Goal: Book appointment/travel/reservation

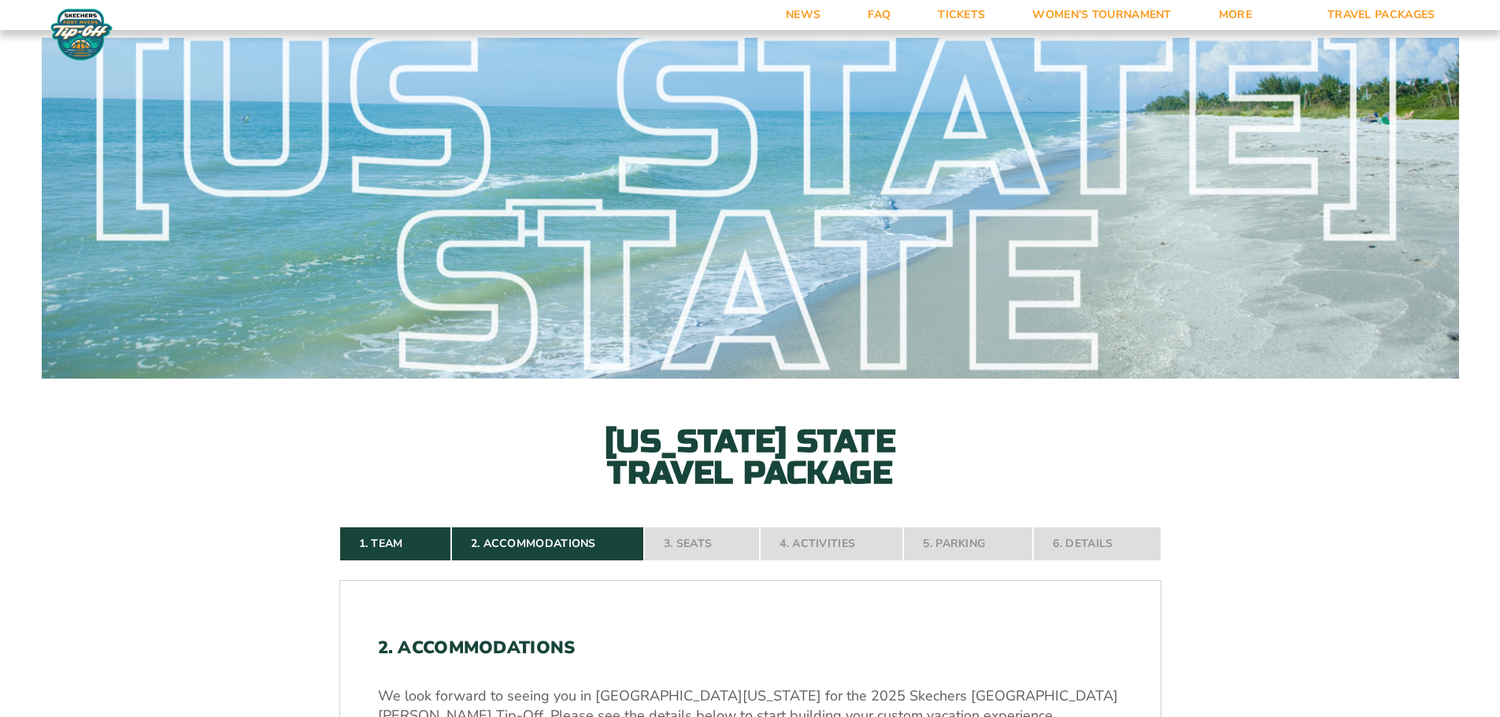
select select "4 Adults"
select select "18477"
select select "6 Nights"
select select "1-Bedroom Villa Upgrade"
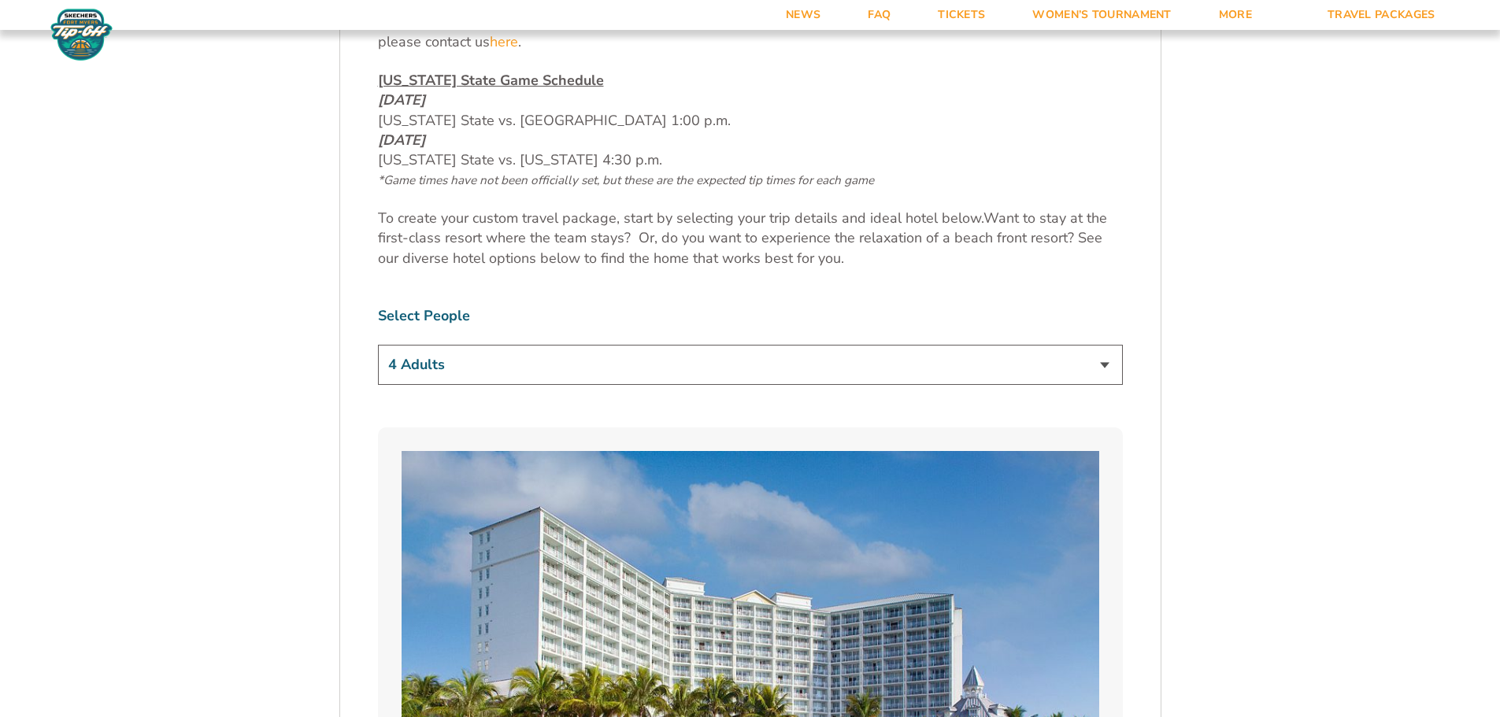
scroll to position [889, 0]
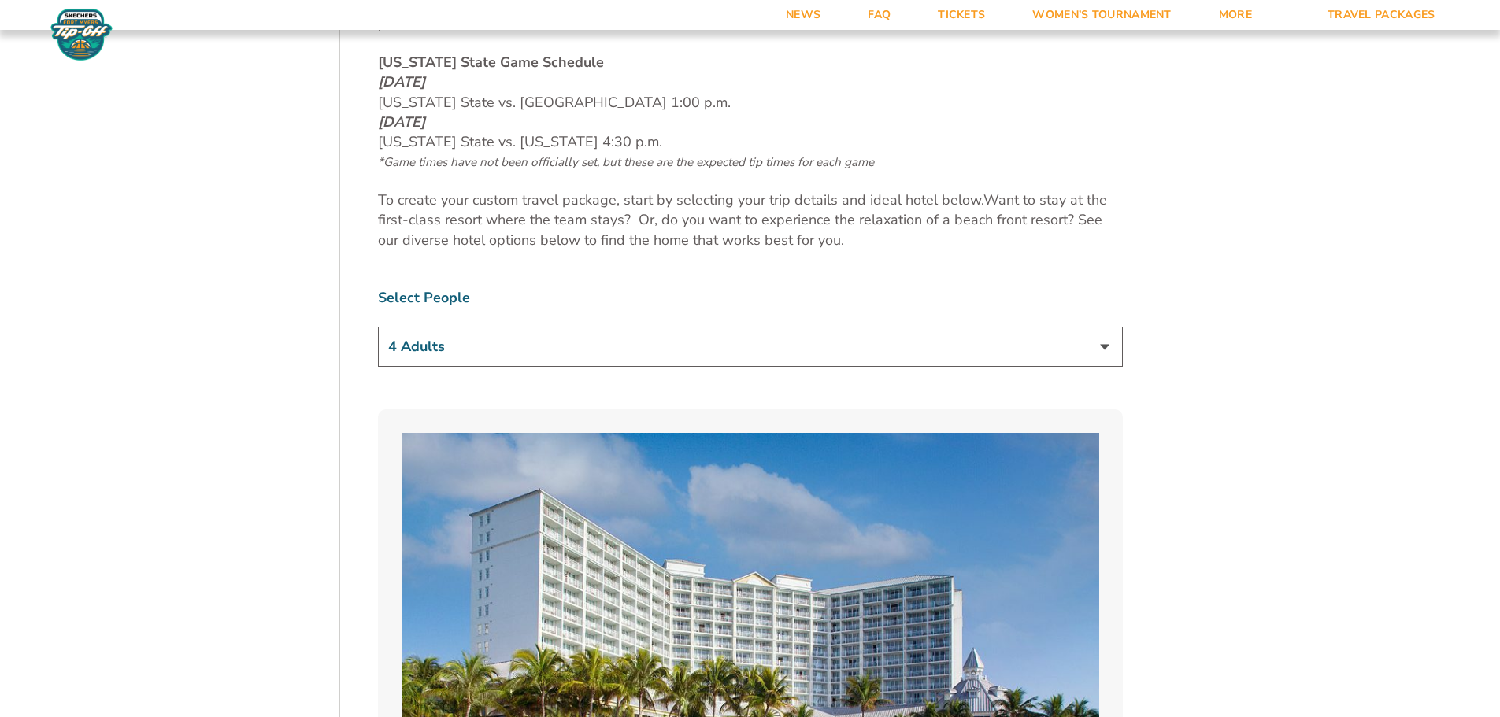
click at [1110, 343] on select "1 Adult 2 Adults 3 Adults 4 Adults 2 Adults + 1 Child 2 Adults + 2 Children 2 A…" at bounding box center [750, 347] width 745 height 40
select select "2 Adults"
click at [378, 327] on select "1 Adult 2 Adults 3 Adults 4 Adults 2 Adults + 1 Child 2 Adults + 2 Children 2 A…" at bounding box center [750, 347] width 745 height 40
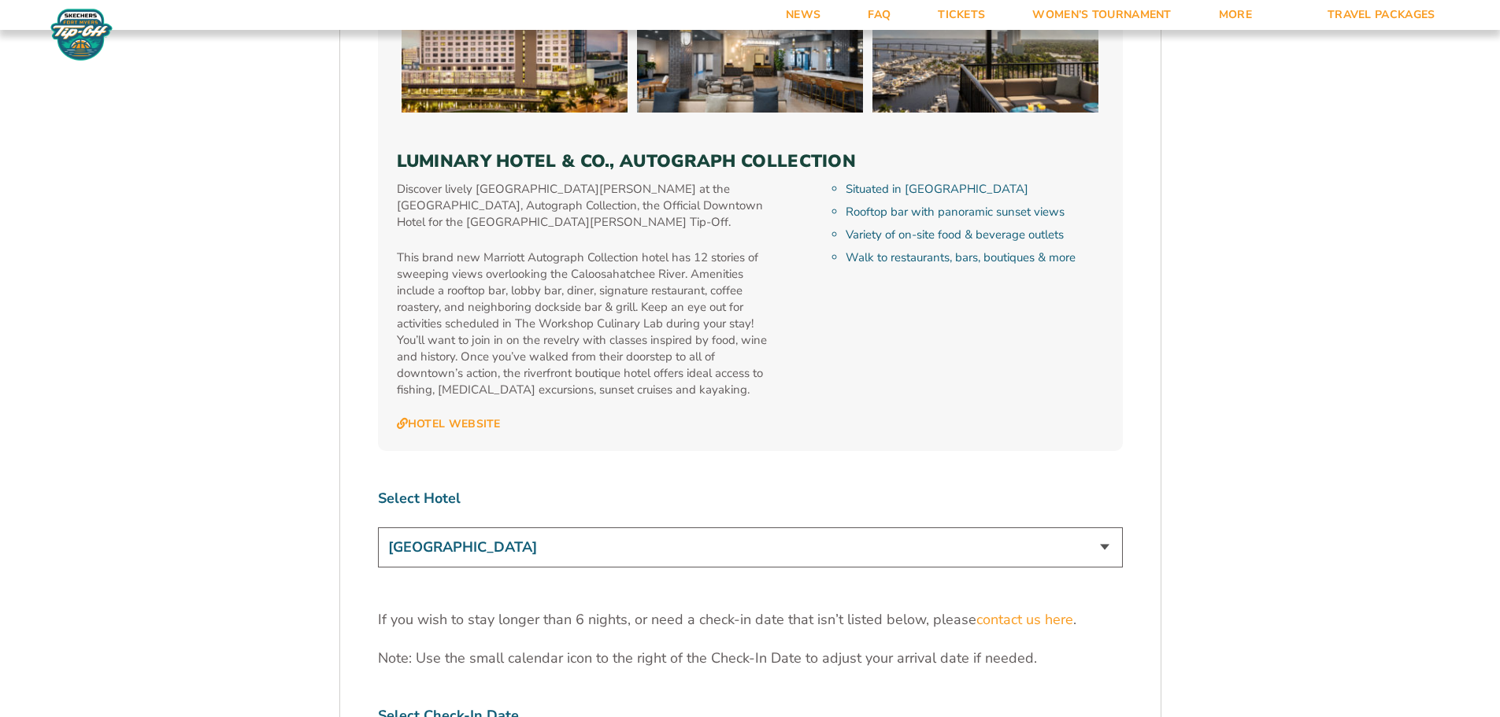
scroll to position [4748, 0]
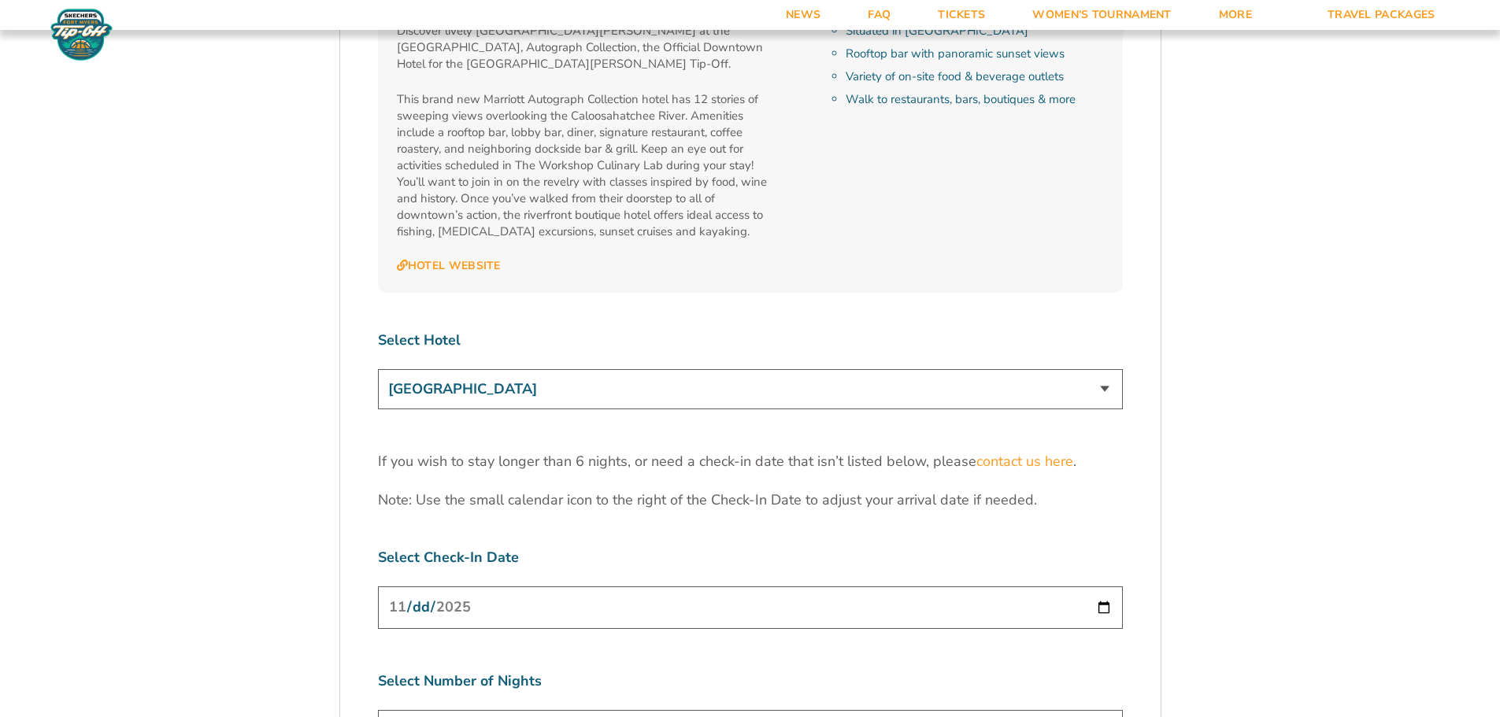
click at [1058, 369] on select "[GEOGRAPHIC_DATA] [GEOGRAPHIC_DATA] [GEOGRAPHIC_DATA], Autograph Collection" at bounding box center [750, 389] width 745 height 40
select select "17485"
click at [378, 369] on select "[GEOGRAPHIC_DATA] [GEOGRAPHIC_DATA] [GEOGRAPHIC_DATA], Autograph Collection" at bounding box center [750, 389] width 745 height 40
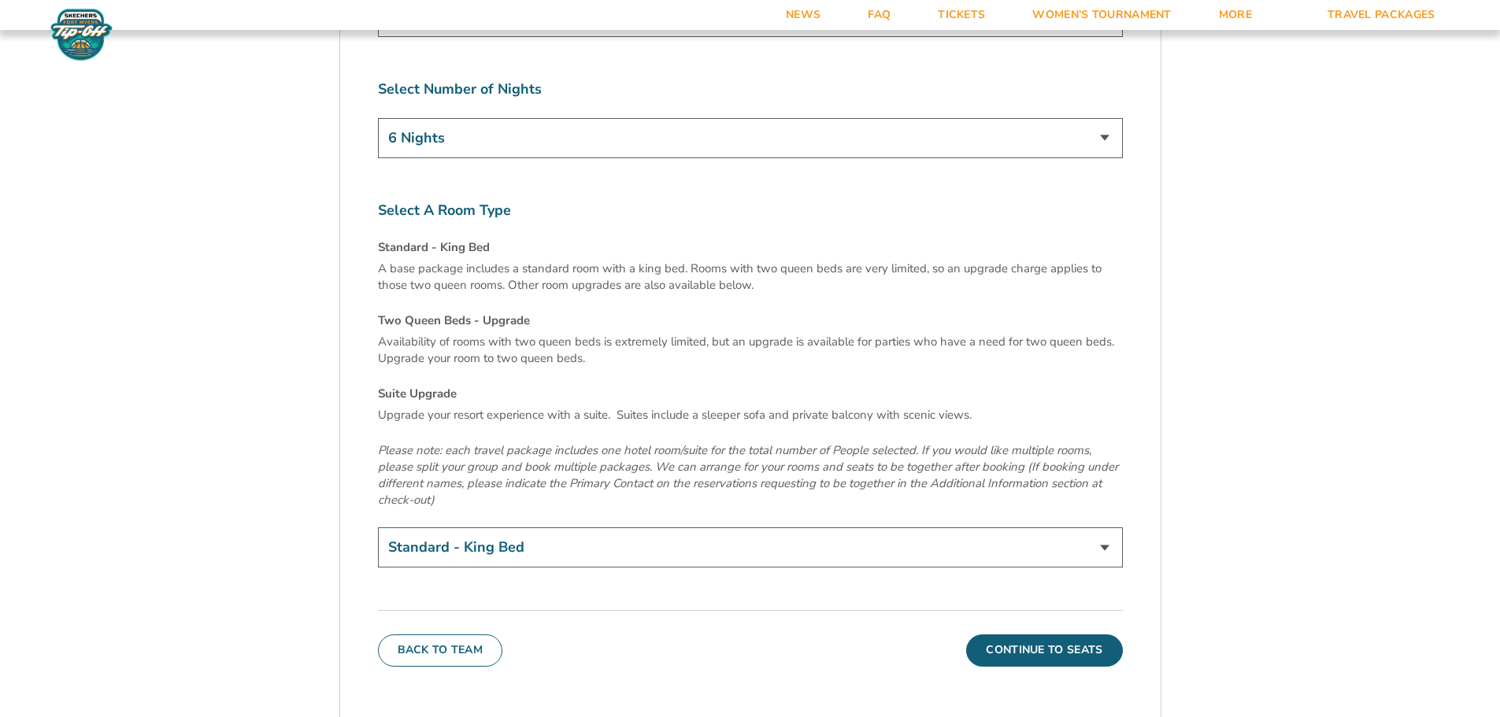
scroll to position [5378, 0]
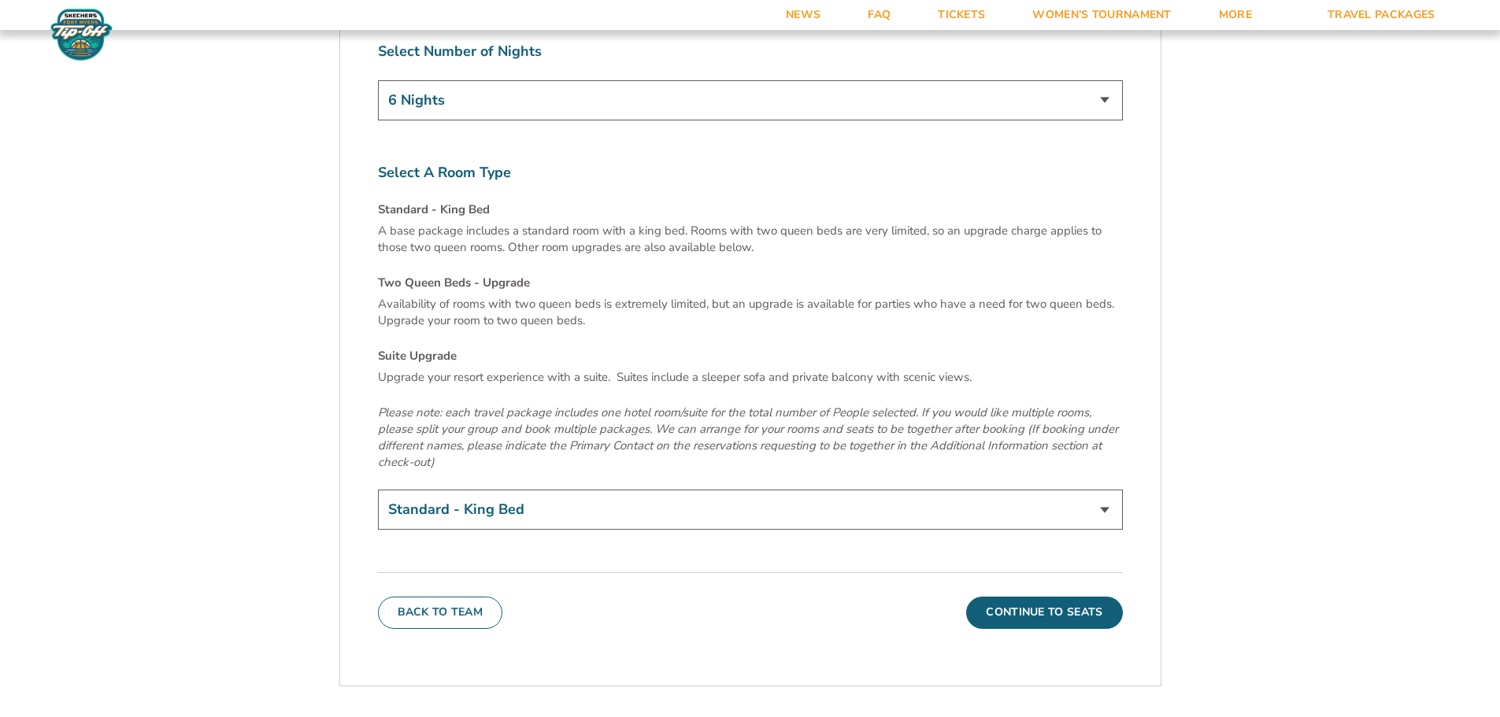
click at [1093, 490] on select "Standard - King Bed Two Queen Beds - Upgrade (+$15 per night) Suite Upgrade (+$…" at bounding box center [750, 510] width 745 height 40
select select "Two Queen Beds - Upgrade"
click at [378, 490] on select "Standard - King Bed Two Queen Beds - Upgrade (+$15 per night) Suite Upgrade (+$…" at bounding box center [750, 510] width 745 height 40
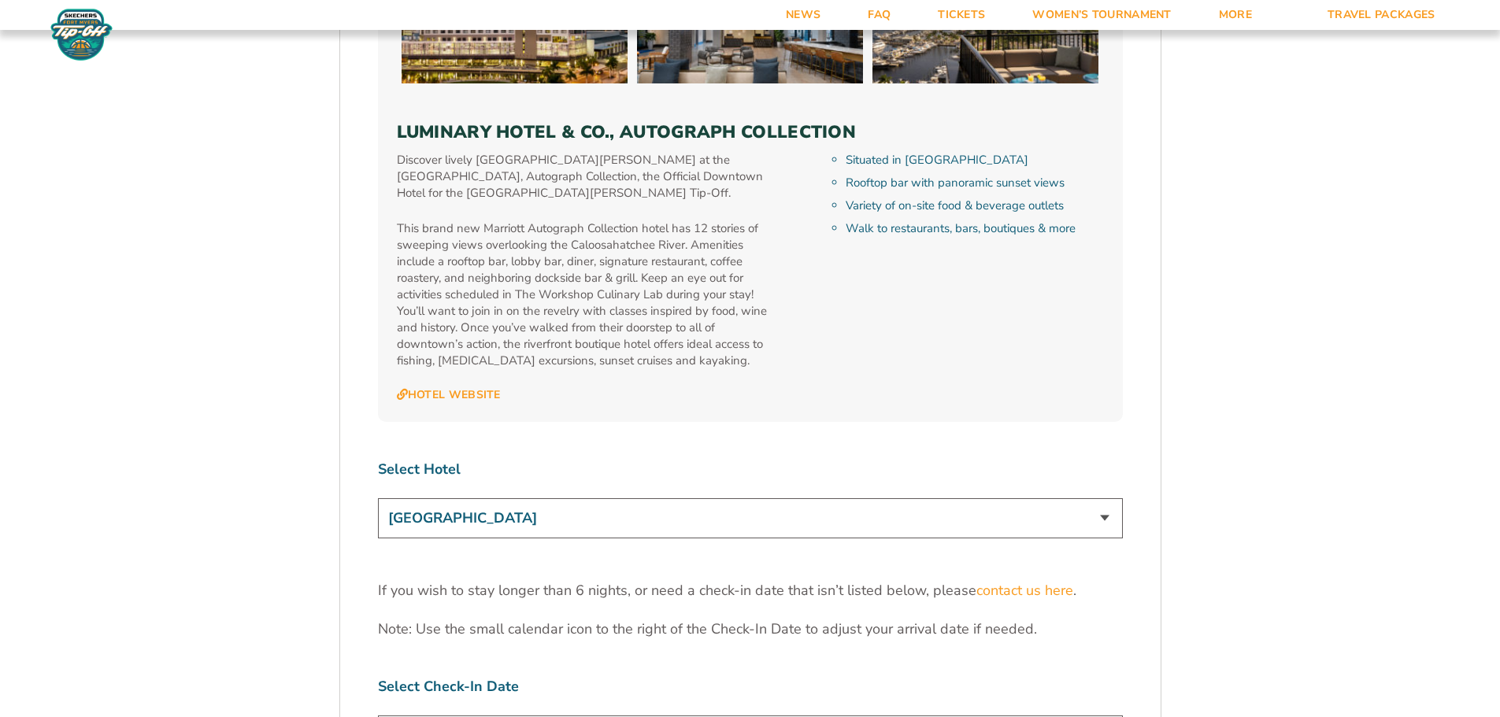
scroll to position [4647, 0]
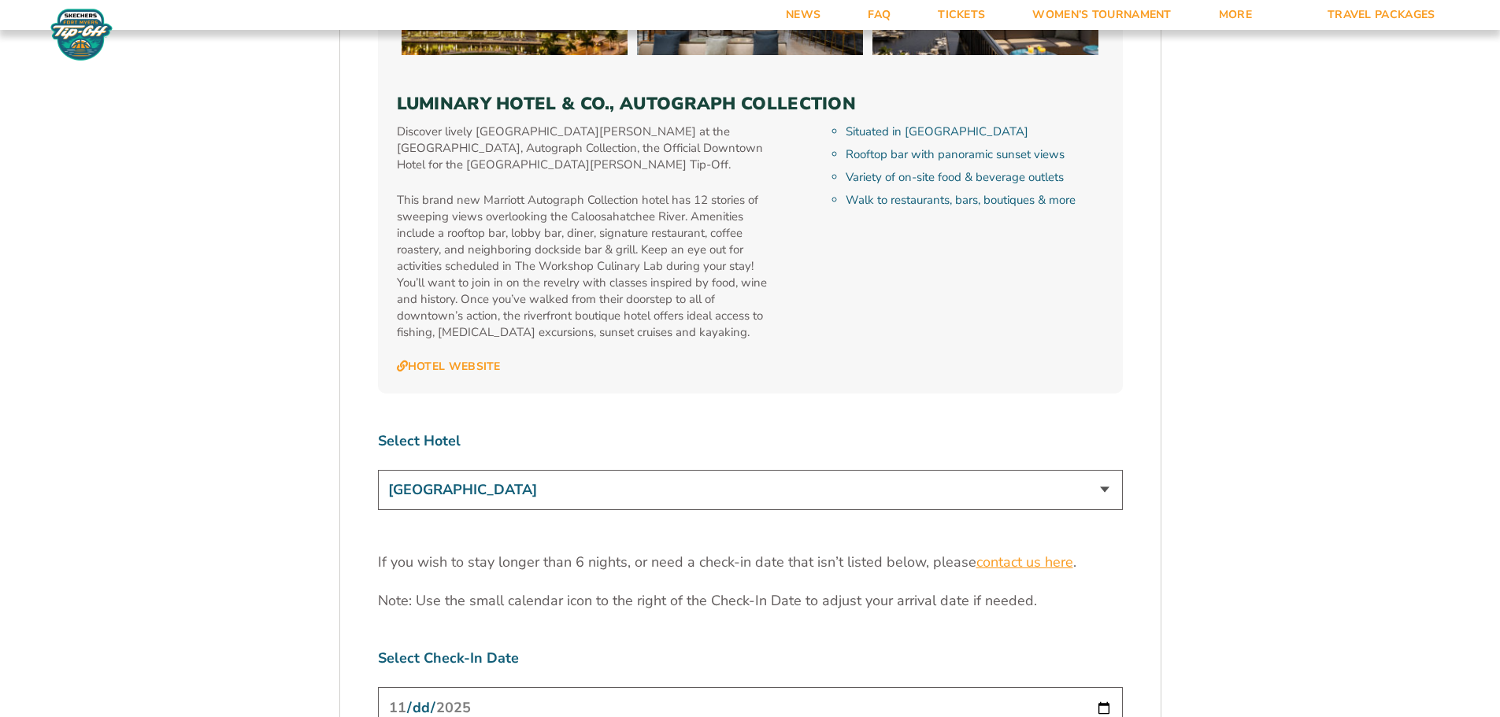
click at [1059, 553] on link "contact us here" at bounding box center [1025, 563] width 97 height 20
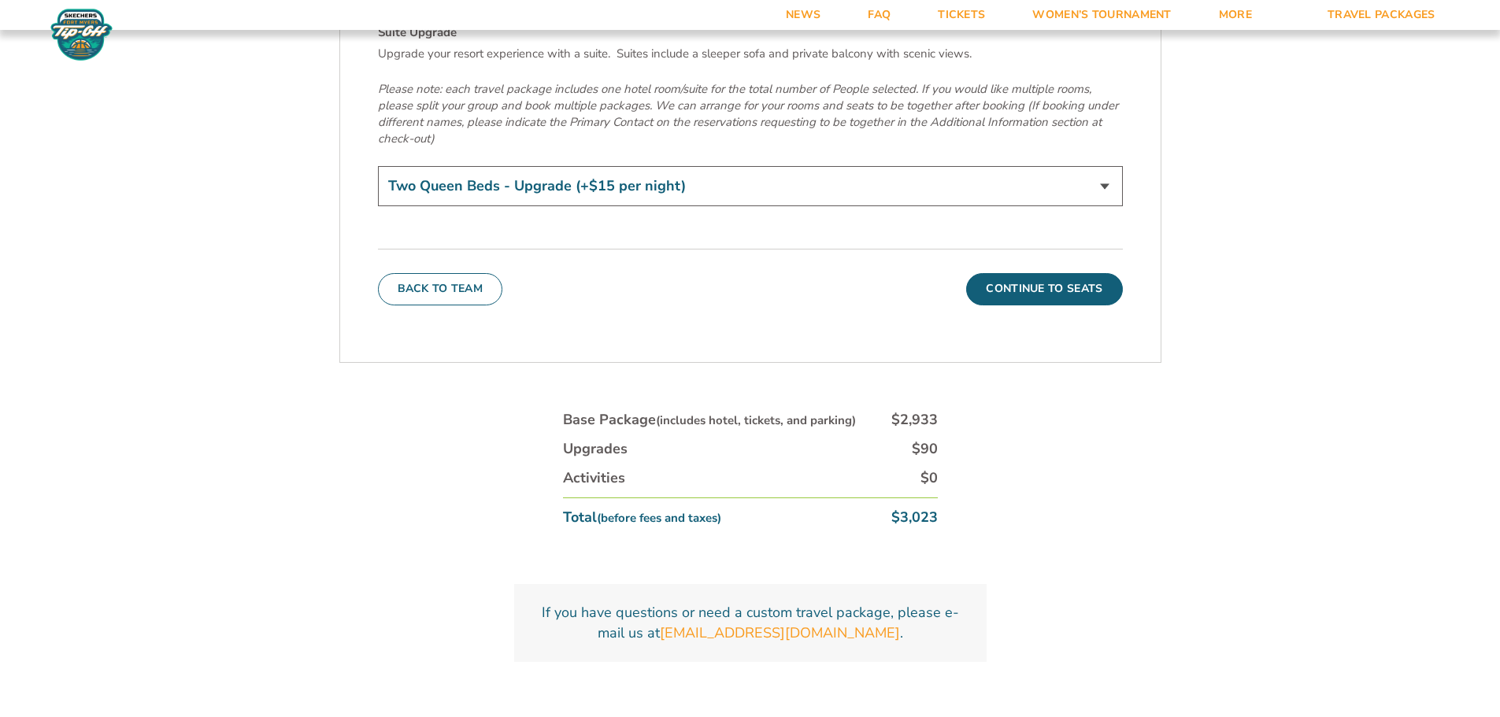
scroll to position [5908, 0]
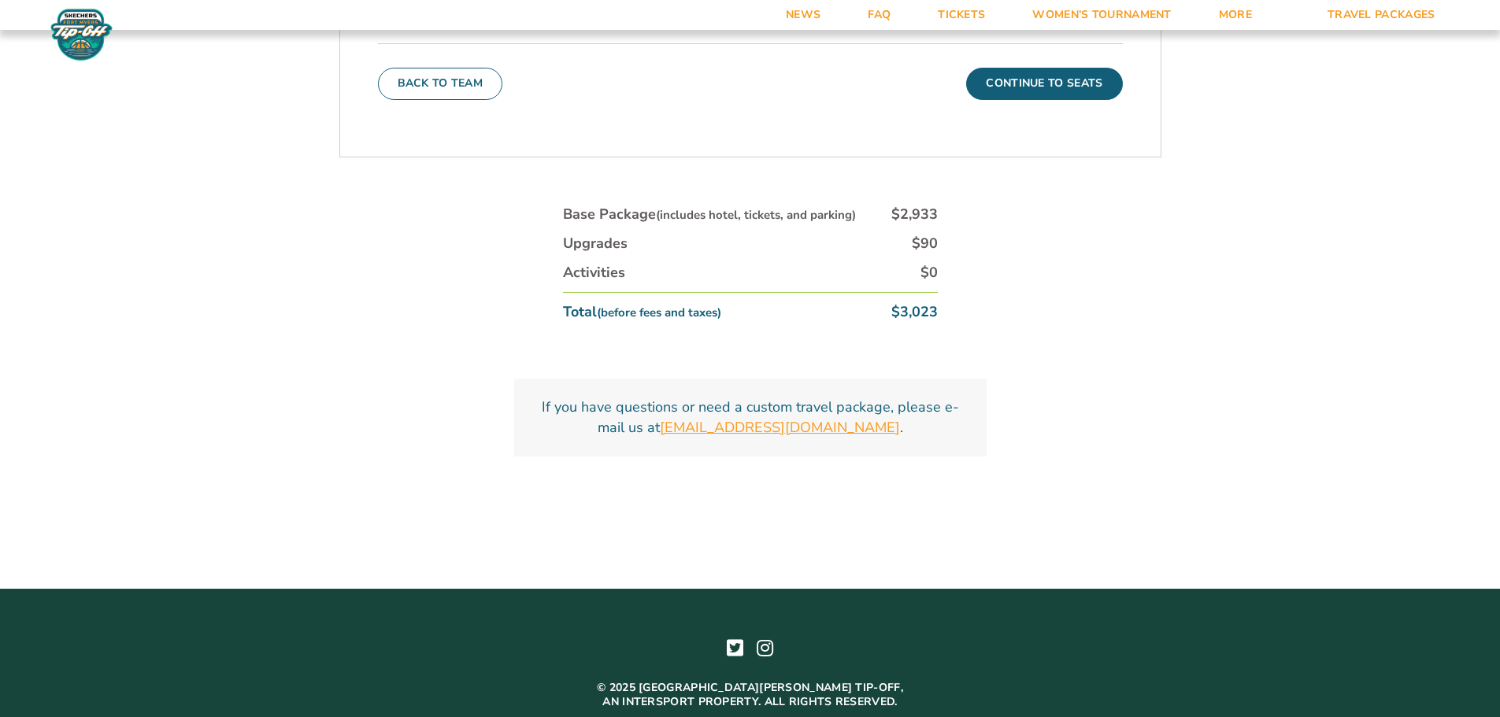
click at [876, 418] on link "[EMAIL_ADDRESS][DOMAIN_NAME]" at bounding box center [780, 428] width 240 height 20
click at [886, 418] on link "[EMAIL_ADDRESS][DOMAIN_NAME]" at bounding box center [780, 428] width 240 height 20
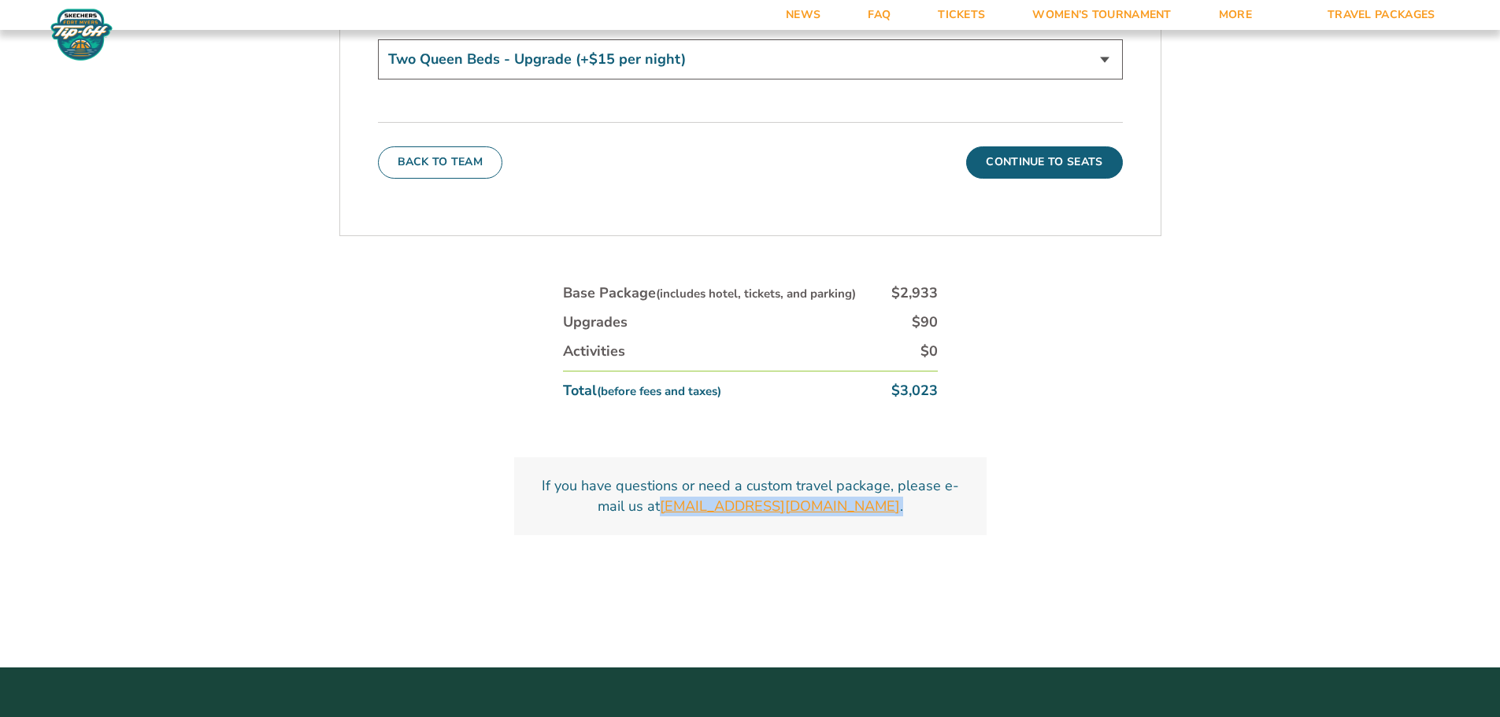
drag, startPoint x: 903, startPoint y: 423, endPoint x: 676, endPoint y: 425, distance: 227.6
click at [676, 476] on p "If you have questions or need a custom travel package, please e-mail us at [EMA…" at bounding box center [750, 495] width 435 height 39
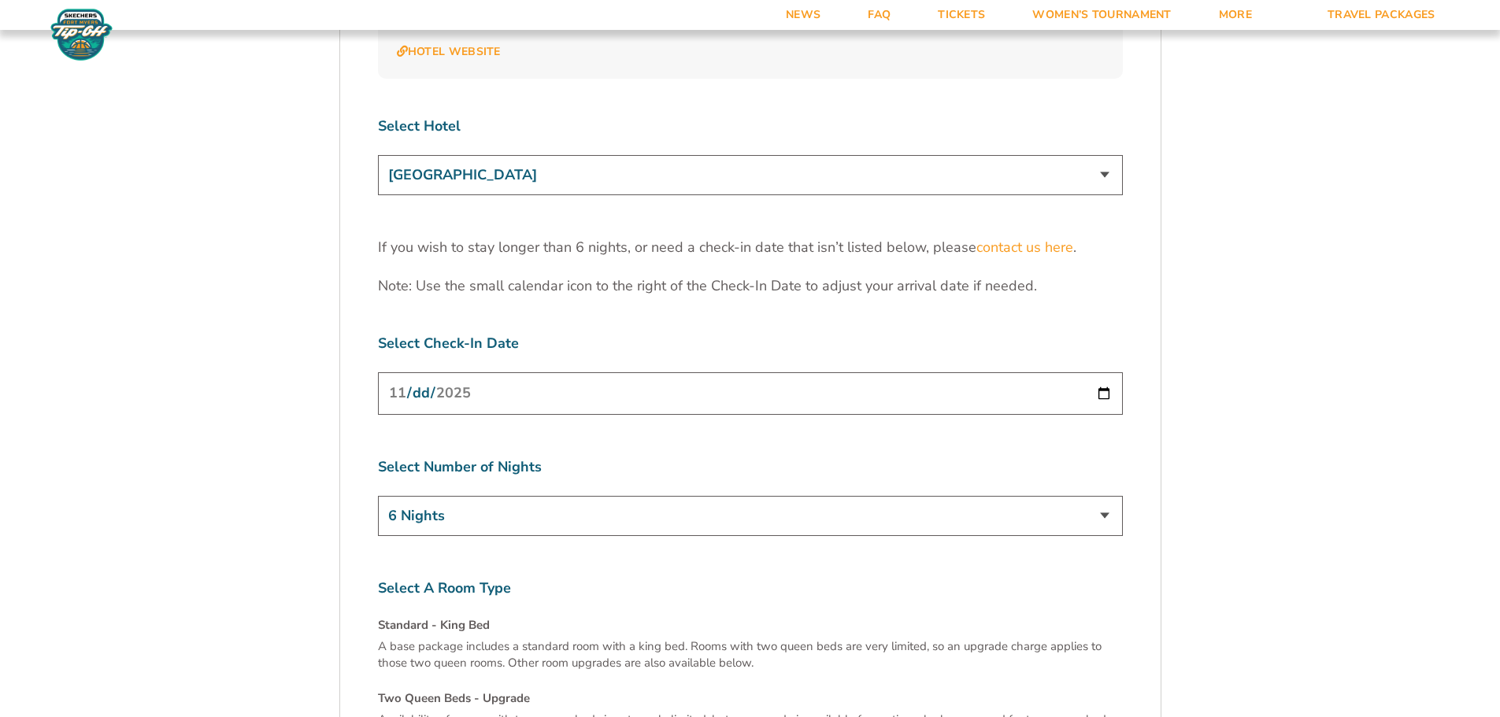
scroll to position [4884, 0]
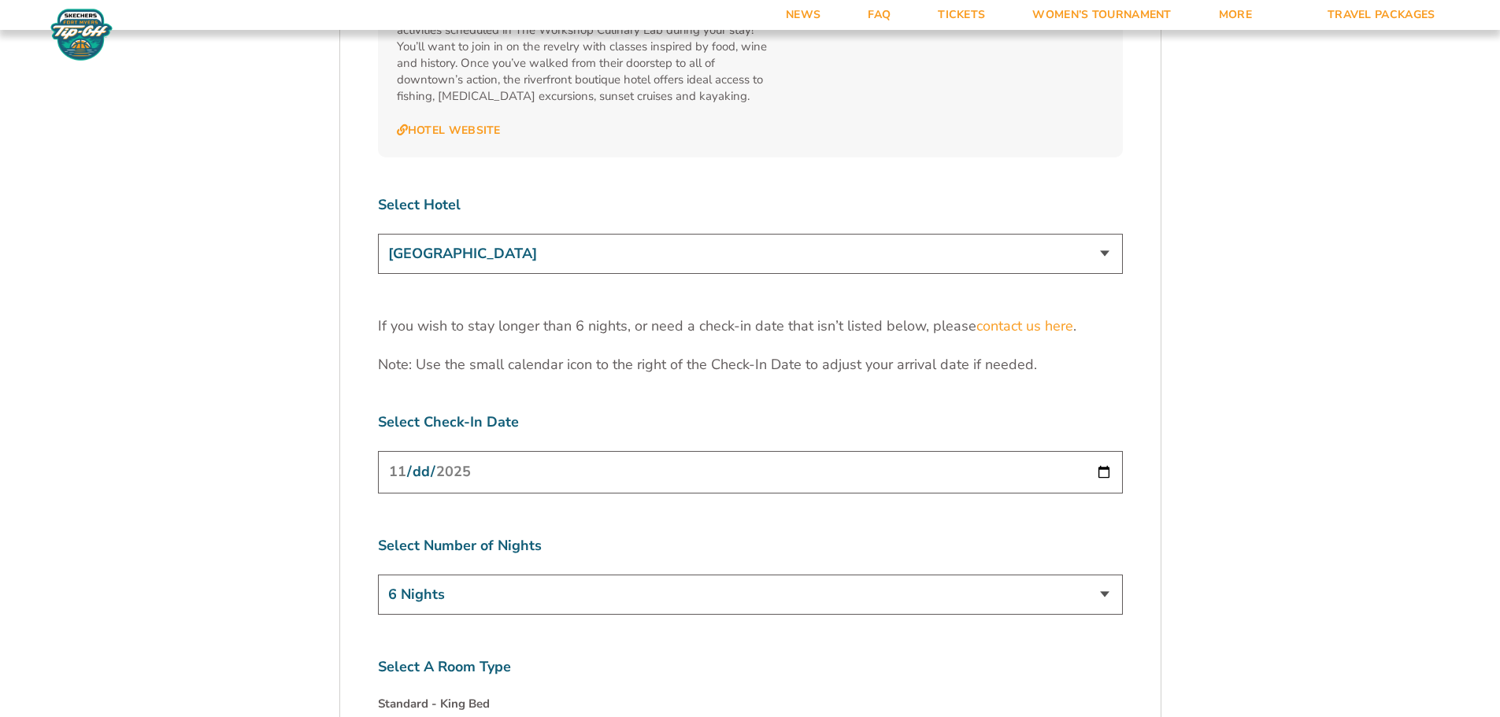
click at [1092, 234] on select "[GEOGRAPHIC_DATA] [GEOGRAPHIC_DATA] [GEOGRAPHIC_DATA], Autograph Collection" at bounding box center [750, 254] width 745 height 40
click at [378, 234] on select "[GEOGRAPHIC_DATA] [GEOGRAPHIC_DATA] [GEOGRAPHIC_DATA], Autograph Collection" at bounding box center [750, 254] width 745 height 40
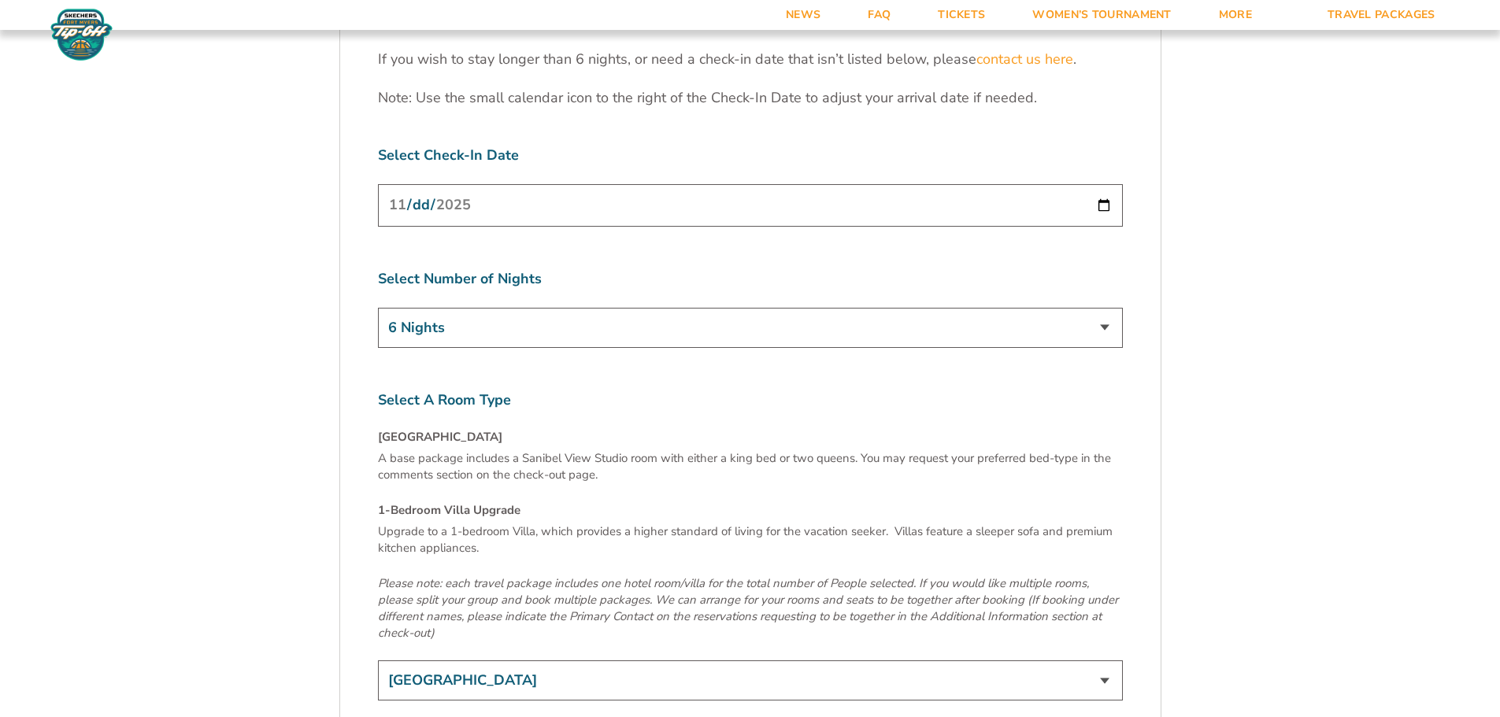
scroll to position [5278, 0]
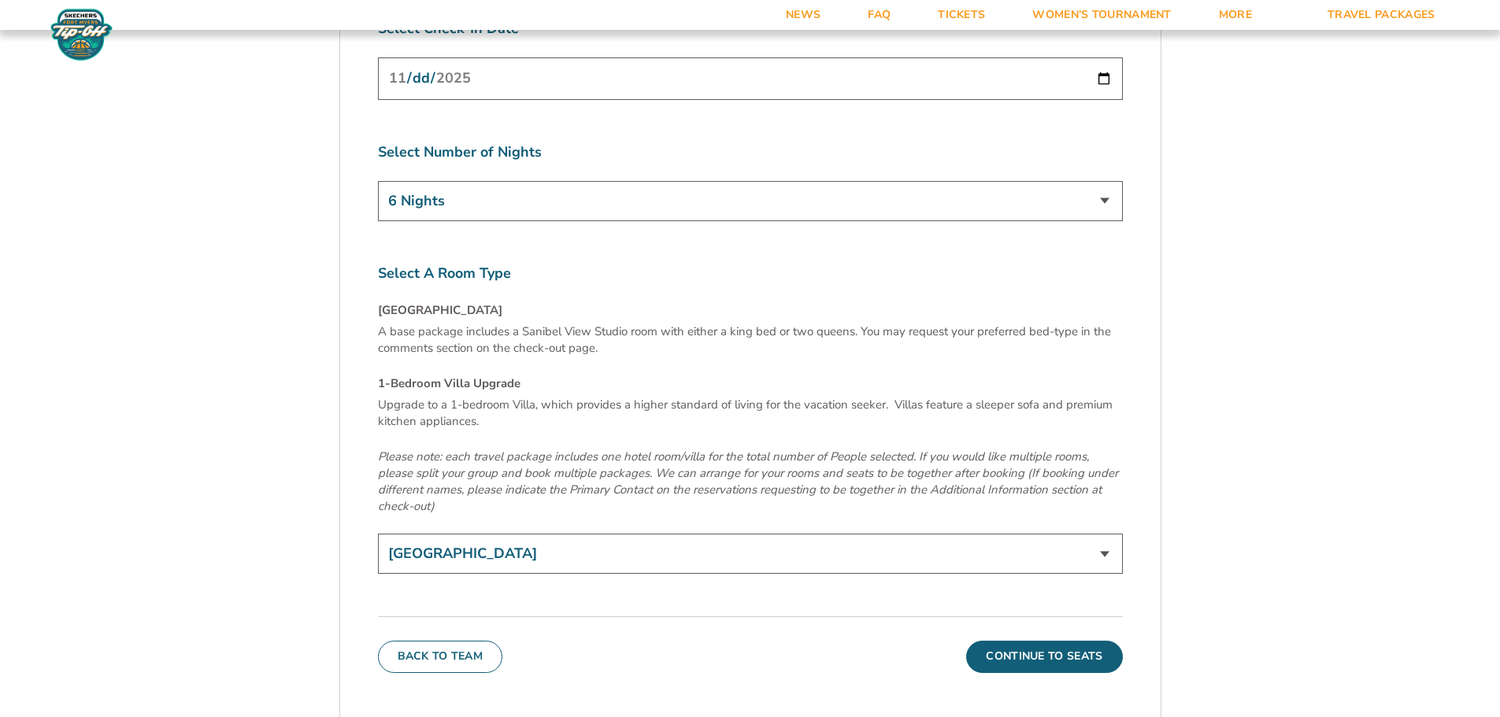
click at [675, 534] on select "[GEOGRAPHIC_DATA] 1-Bedroom Villa Upgrade (+$165 per night)" at bounding box center [750, 554] width 745 height 40
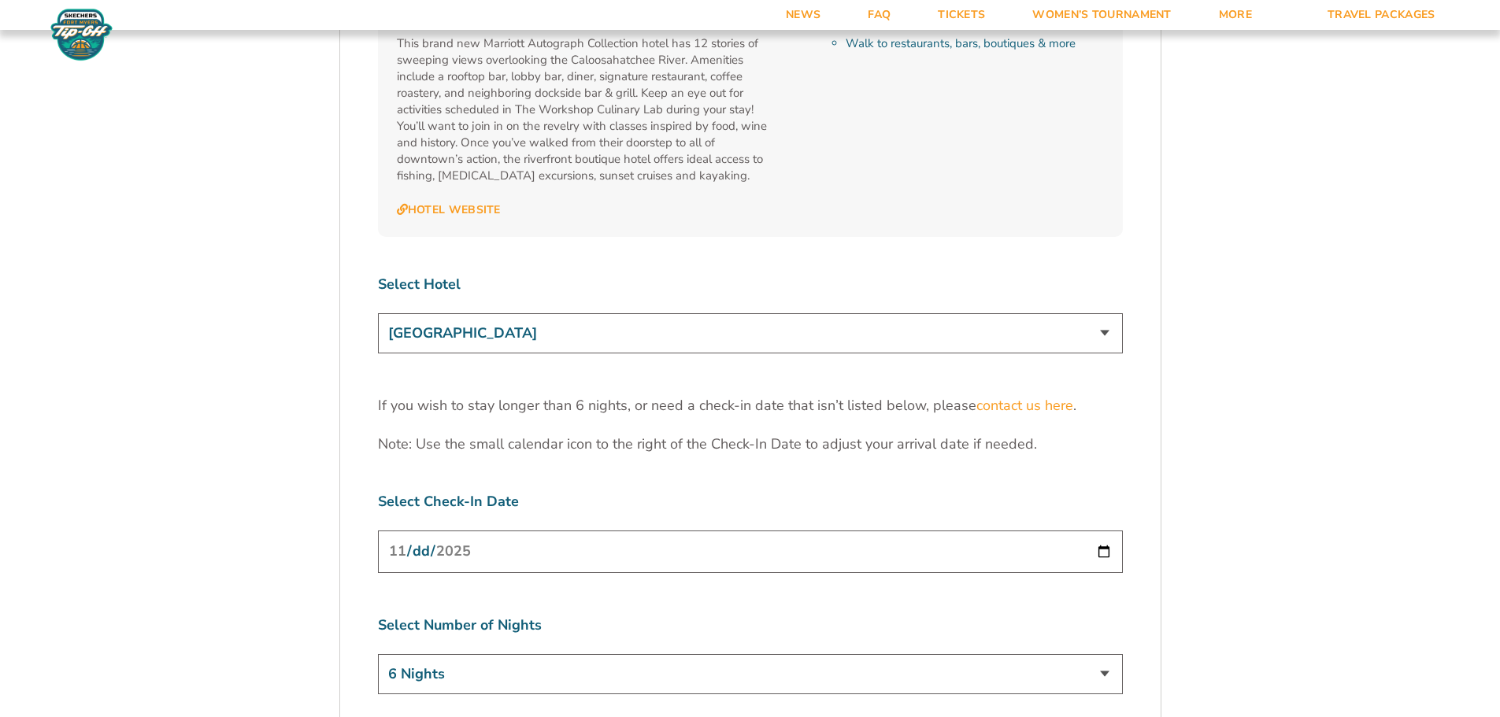
scroll to position [4805, 0]
click at [1109, 313] on select "[GEOGRAPHIC_DATA] [GEOGRAPHIC_DATA] [GEOGRAPHIC_DATA], Autograph Collection" at bounding box center [750, 333] width 745 height 40
click at [378, 313] on select "[GEOGRAPHIC_DATA] [GEOGRAPHIC_DATA] [GEOGRAPHIC_DATA], Autograph Collection" at bounding box center [750, 333] width 745 height 40
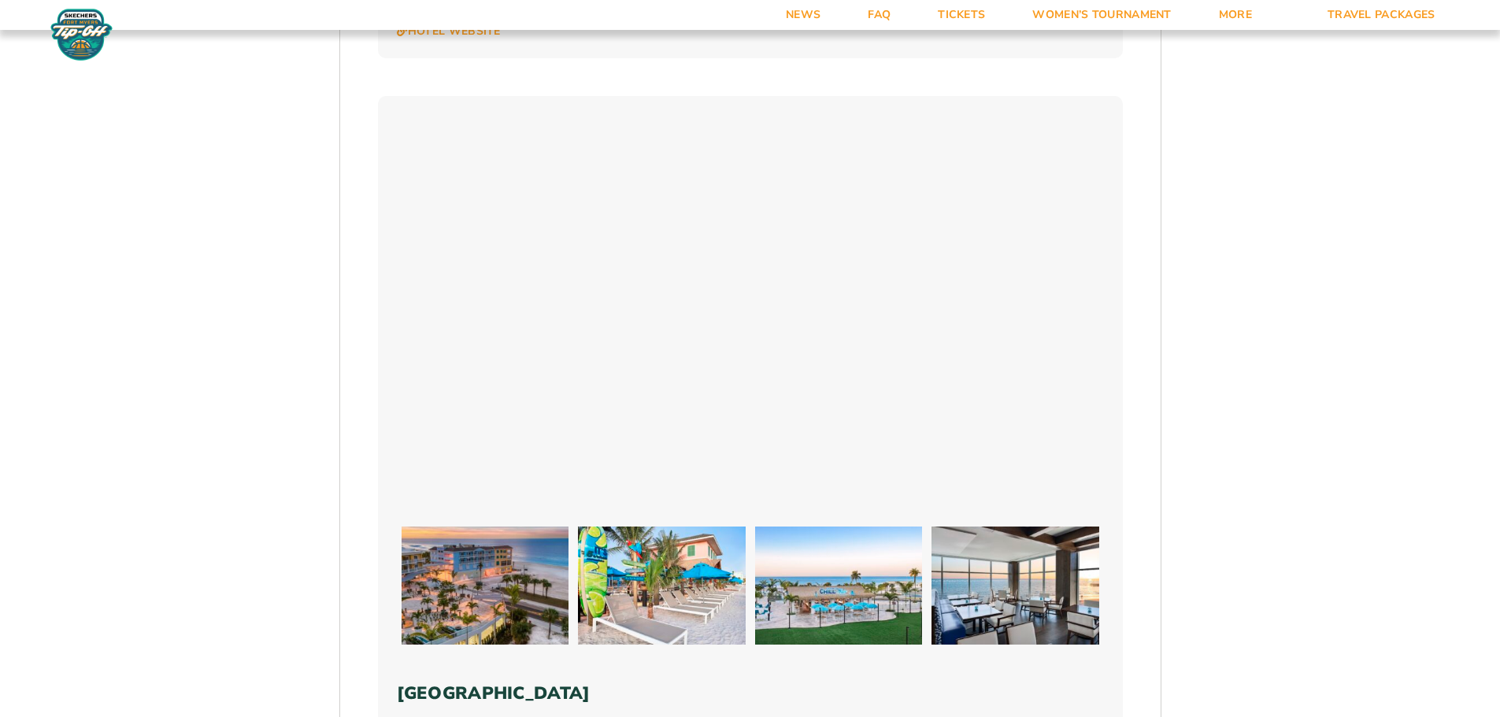
scroll to position [2285, 0]
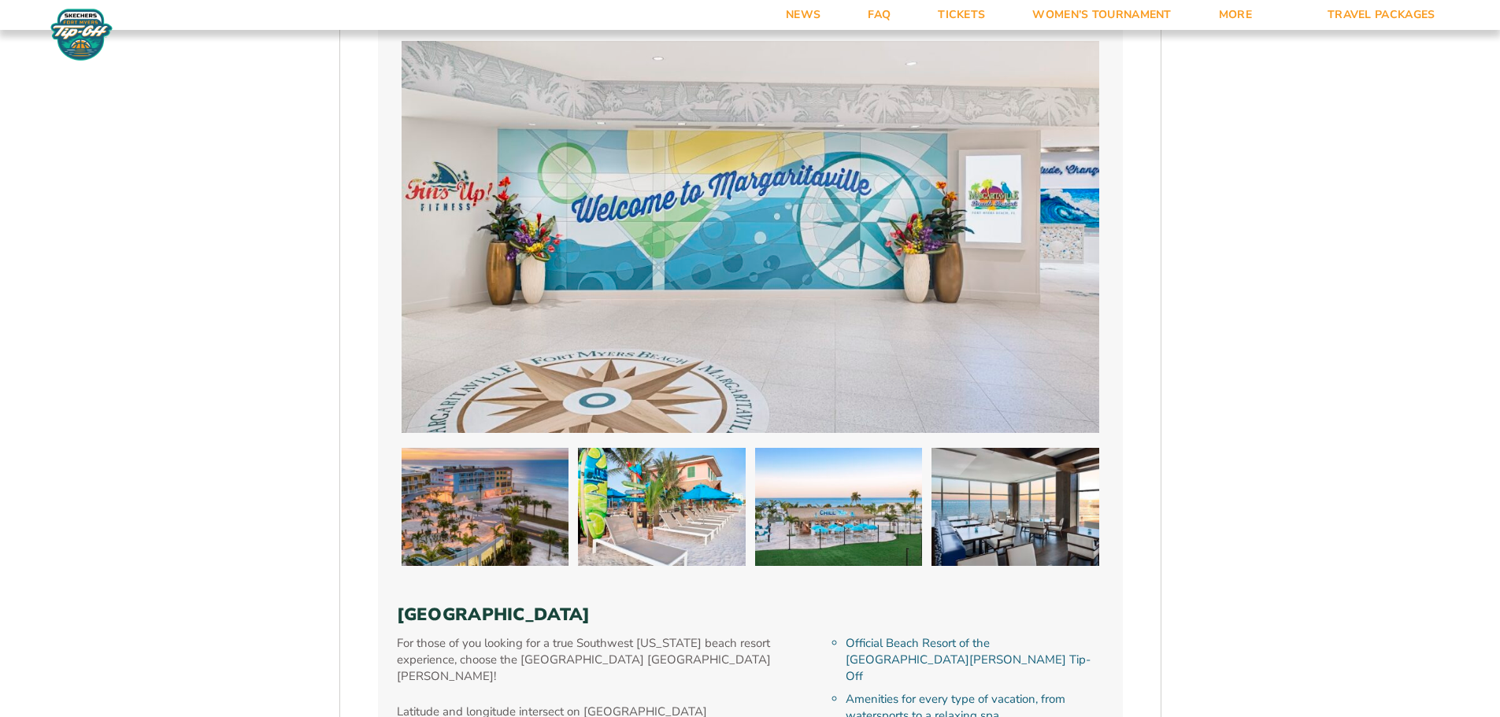
click at [794, 315] on img at bounding box center [751, 237] width 698 height 392
click at [1006, 474] on img at bounding box center [1016, 507] width 168 height 118
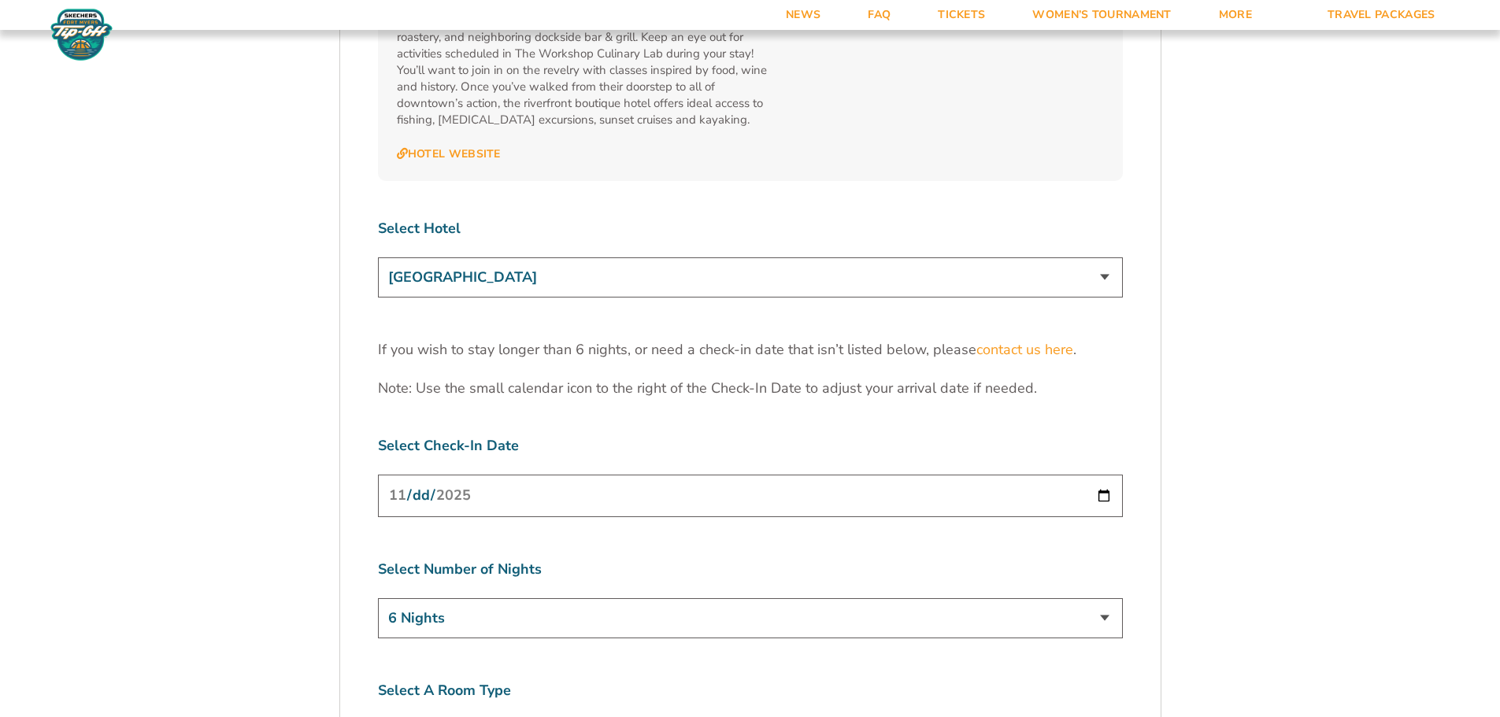
scroll to position [4884, 0]
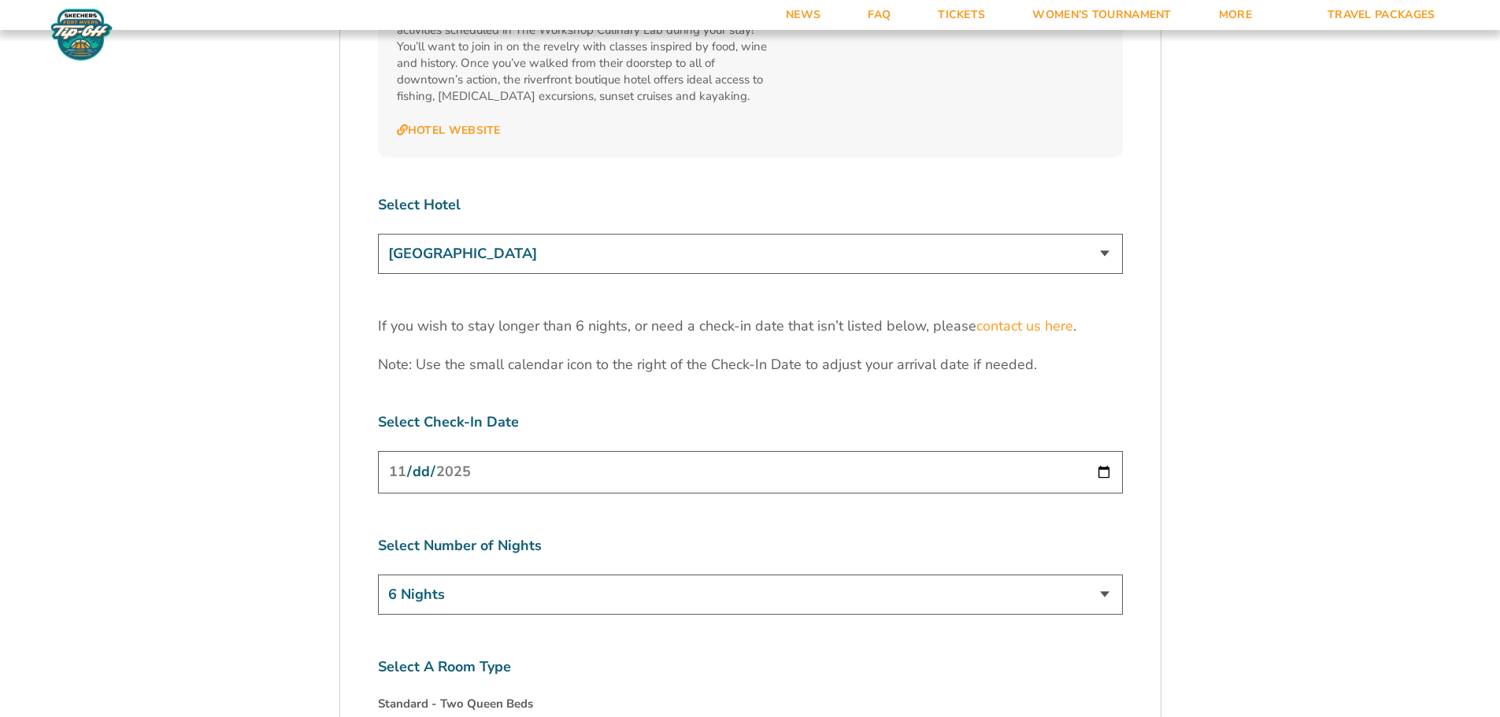
click at [1103, 234] on select "[GEOGRAPHIC_DATA] [GEOGRAPHIC_DATA] [GEOGRAPHIC_DATA], Autograph Collection" at bounding box center [750, 254] width 745 height 40
select select "17485"
click at [378, 234] on select "[GEOGRAPHIC_DATA] [GEOGRAPHIC_DATA] [GEOGRAPHIC_DATA], Autograph Collection" at bounding box center [750, 254] width 745 height 40
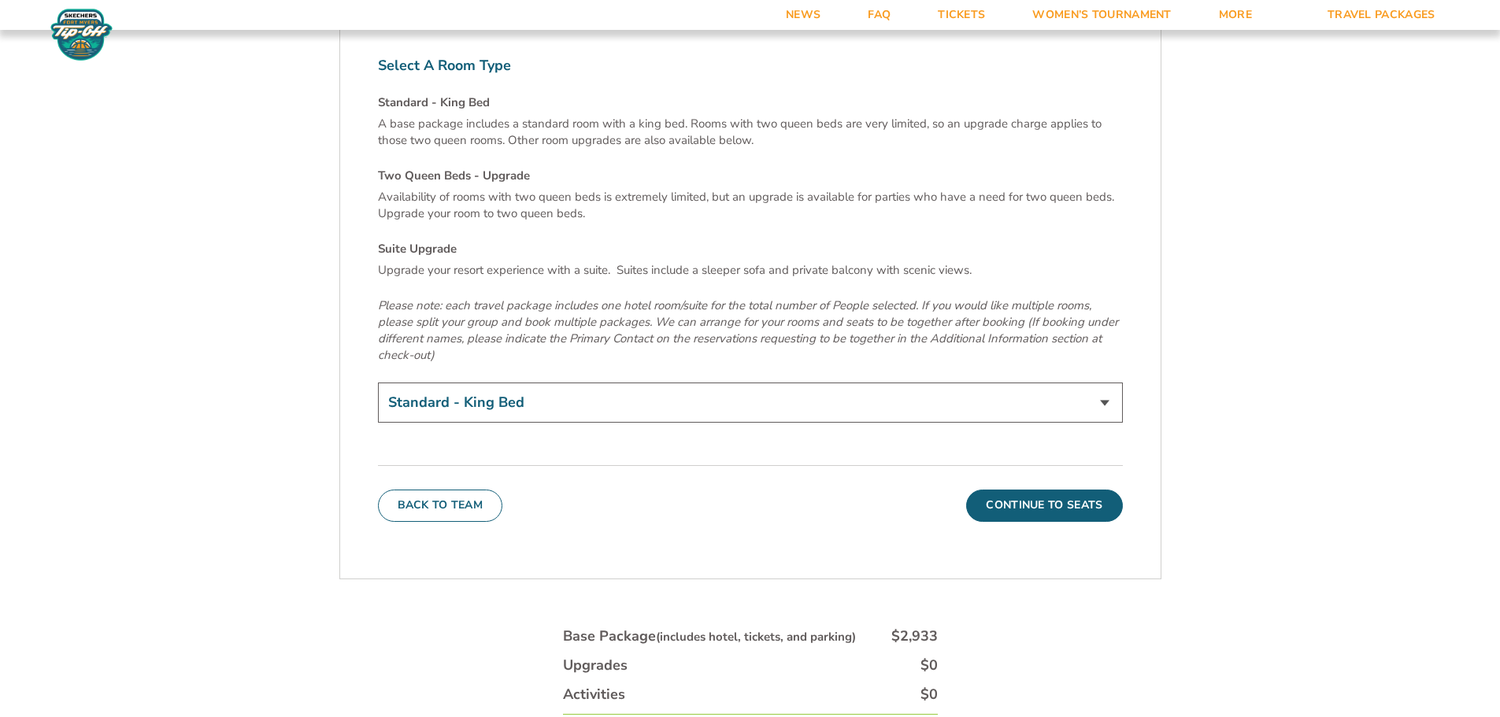
scroll to position [5514, 0]
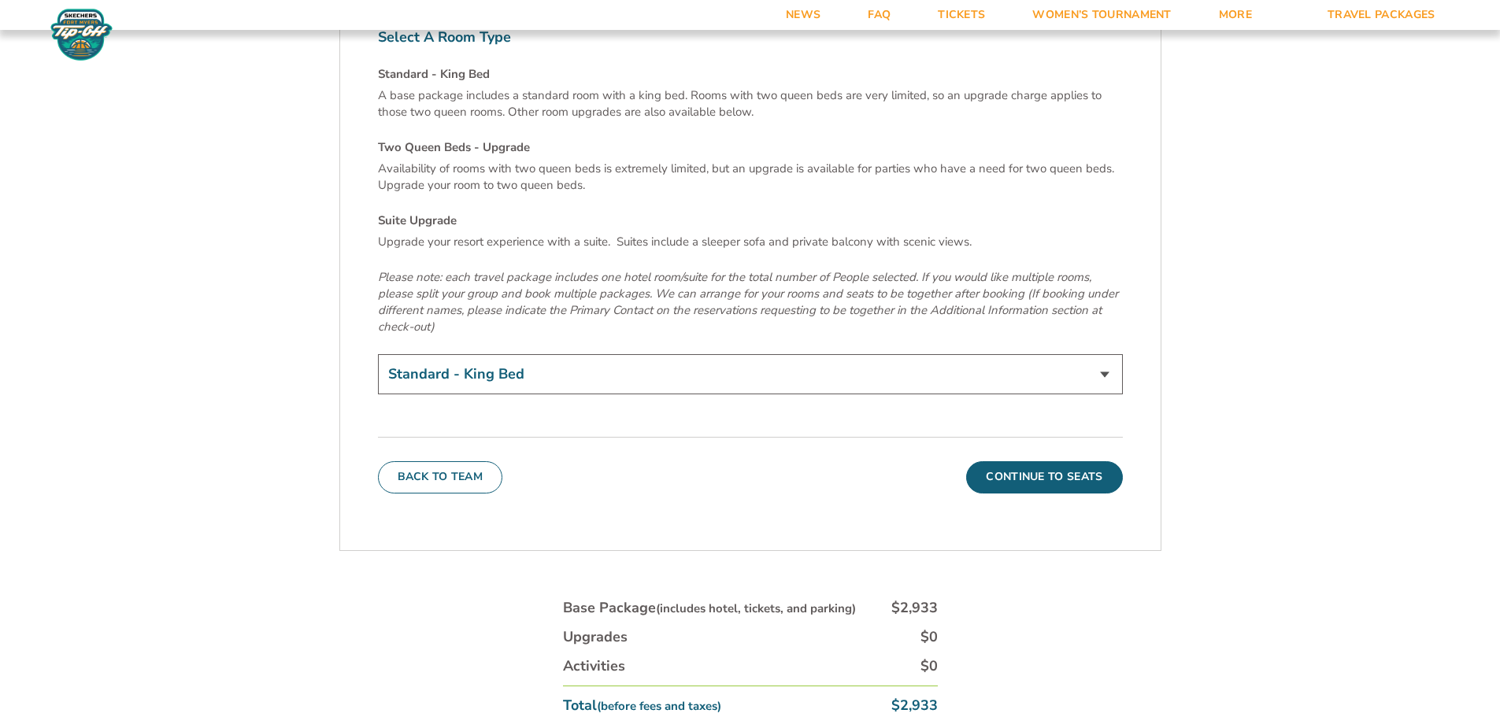
click at [649, 354] on select "Standard - King Bed Two Queen Beds - Upgrade (+$15 per night) Suite Upgrade (+$…" at bounding box center [750, 374] width 745 height 40
select select "Two Queen Beds - Upgrade"
click at [378, 354] on select "Standard - King Bed Two Queen Beds - Upgrade (+$15 per night) Suite Upgrade (+$…" at bounding box center [750, 374] width 745 height 40
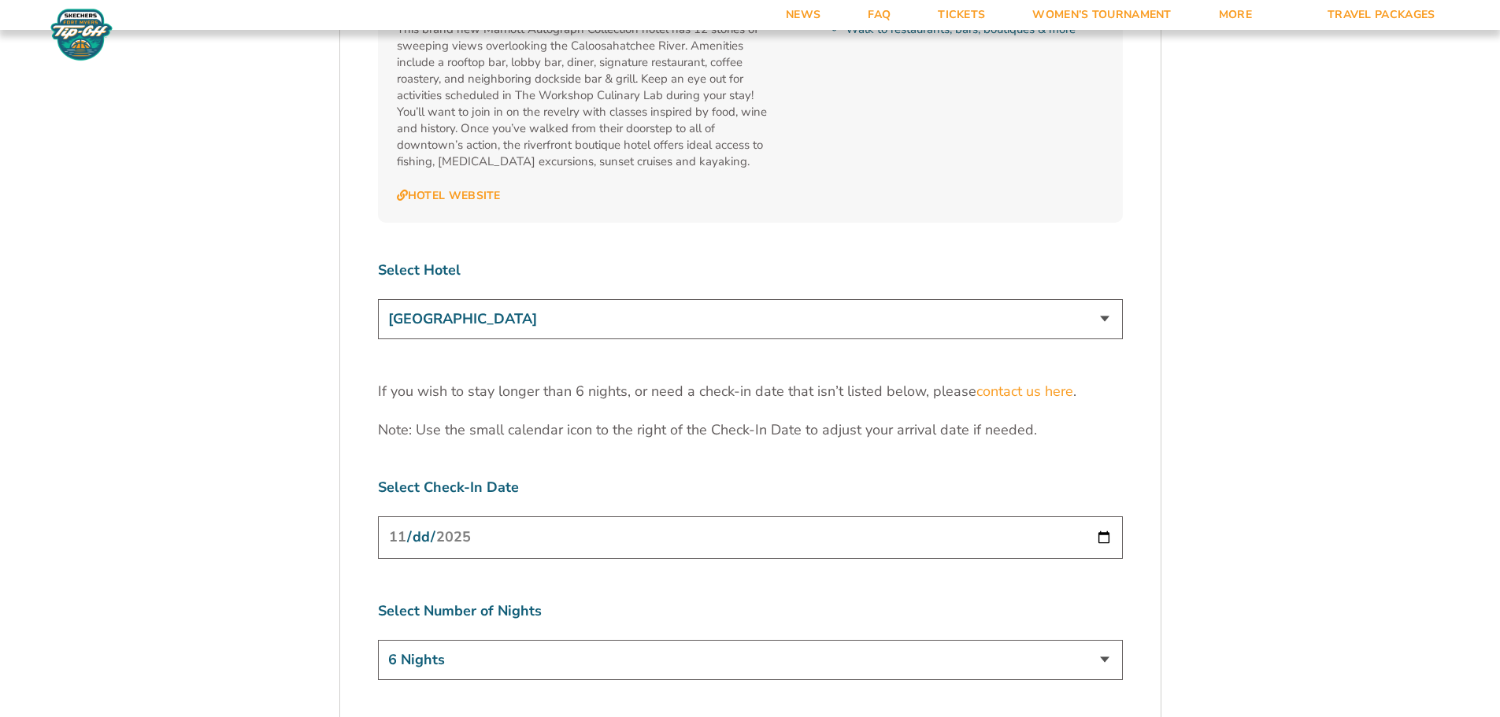
scroll to position [4805, 0]
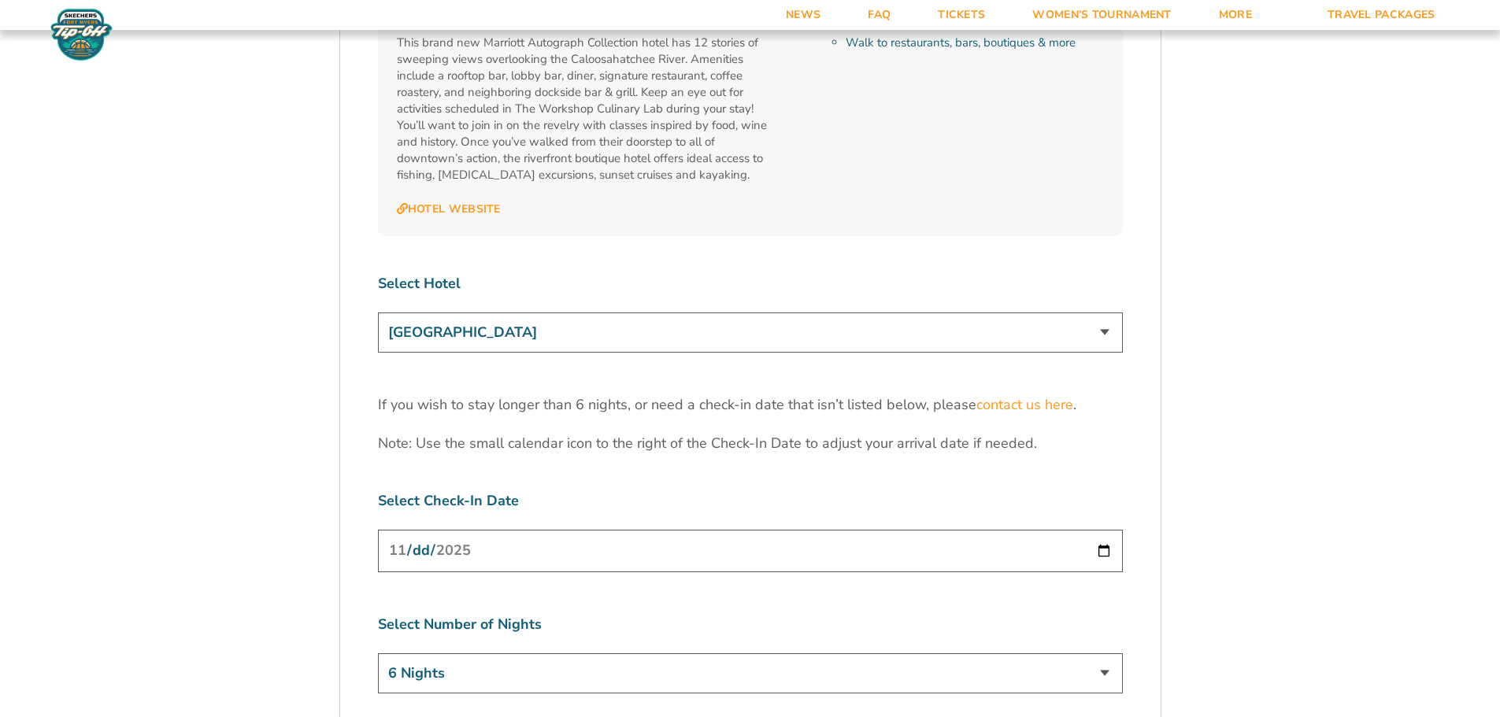
click at [1101, 313] on select "[GEOGRAPHIC_DATA] [GEOGRAPHIC_DATA] [GEOGRAPHIC_DATA], Autograph Collection" at bounding box center [750, 333] width 745 height 40
click at [378, 313] on select "[GEOGRAPHIC_DATA] [GEOGRAPHIC_DATA] [GEOGRAPHIC_DATA], Autograph Collection" at bounding box center [750, 333] width 745 height 40
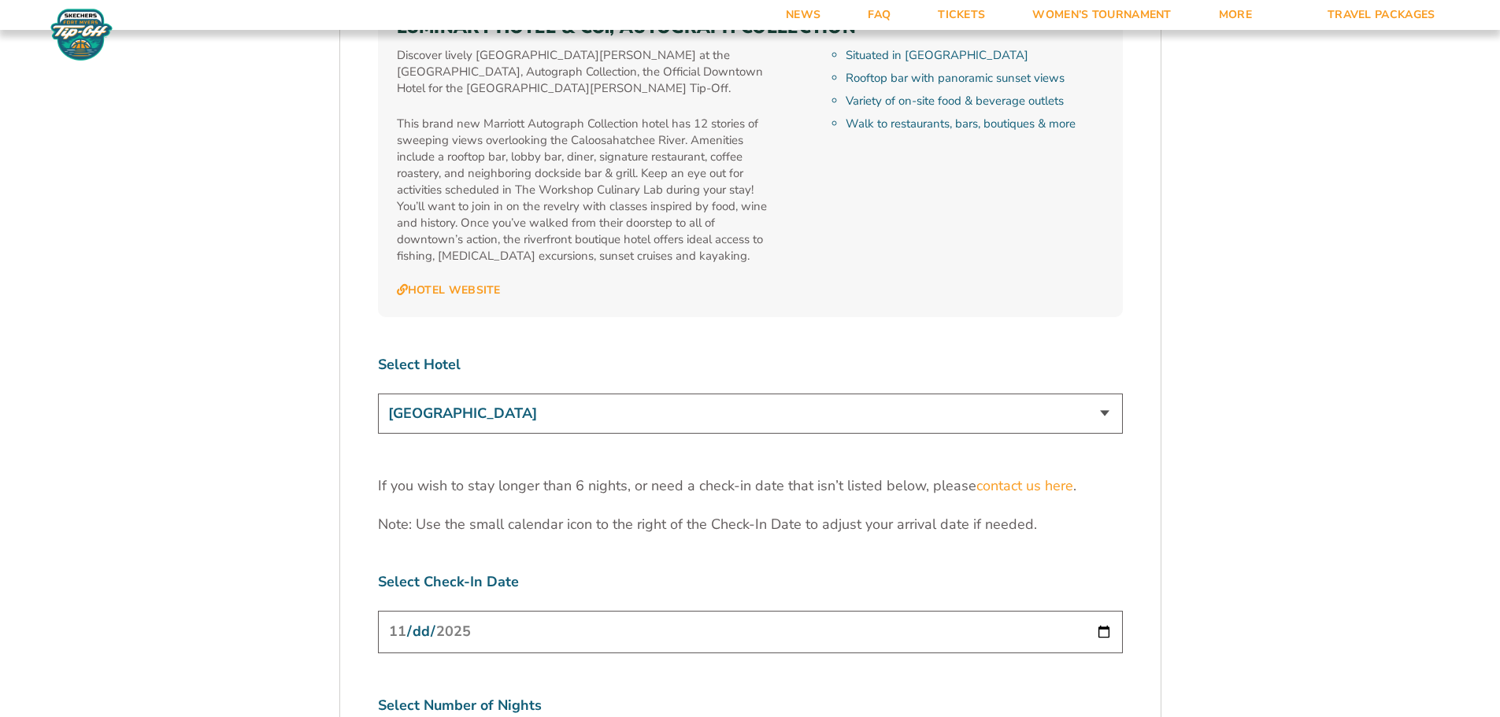
scroll to position [4725, 0]
click at [1105, 392] on select "[GEOGRAPHIC_DATA] [GEOGRAPHIC_DATA] [GEOGRAPHIC_DATA], Autograph Collection" at bounding box center [750, 412] width 745 height 40
select select "17485"
click at [378, 392] on select "[GEOGRAPHIC_DATA] [GEOGRAPHIC_DATA] [GEOGRAPHIC_DATA], Autograph Collection" at bounding box center [750, 412] width 745 height 40
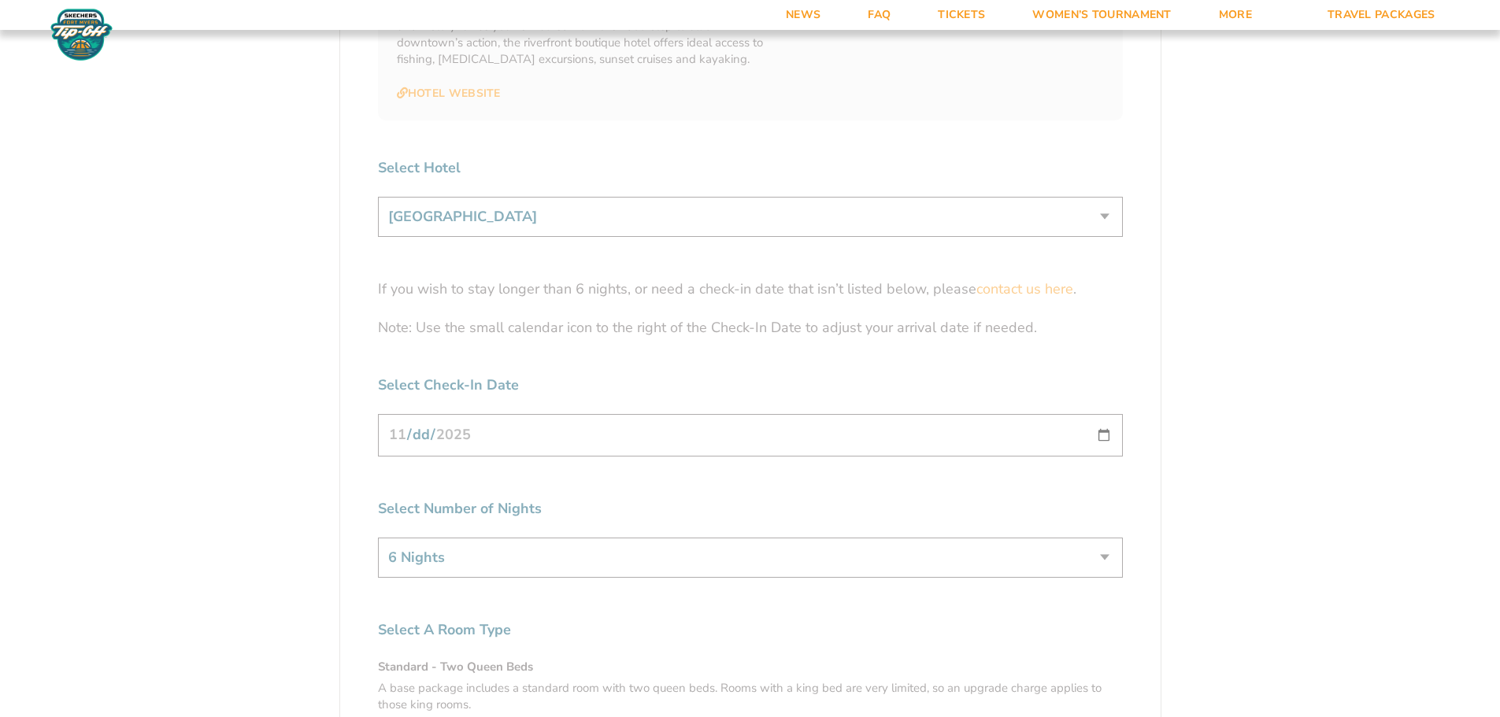
scroll to position [4962, 0]
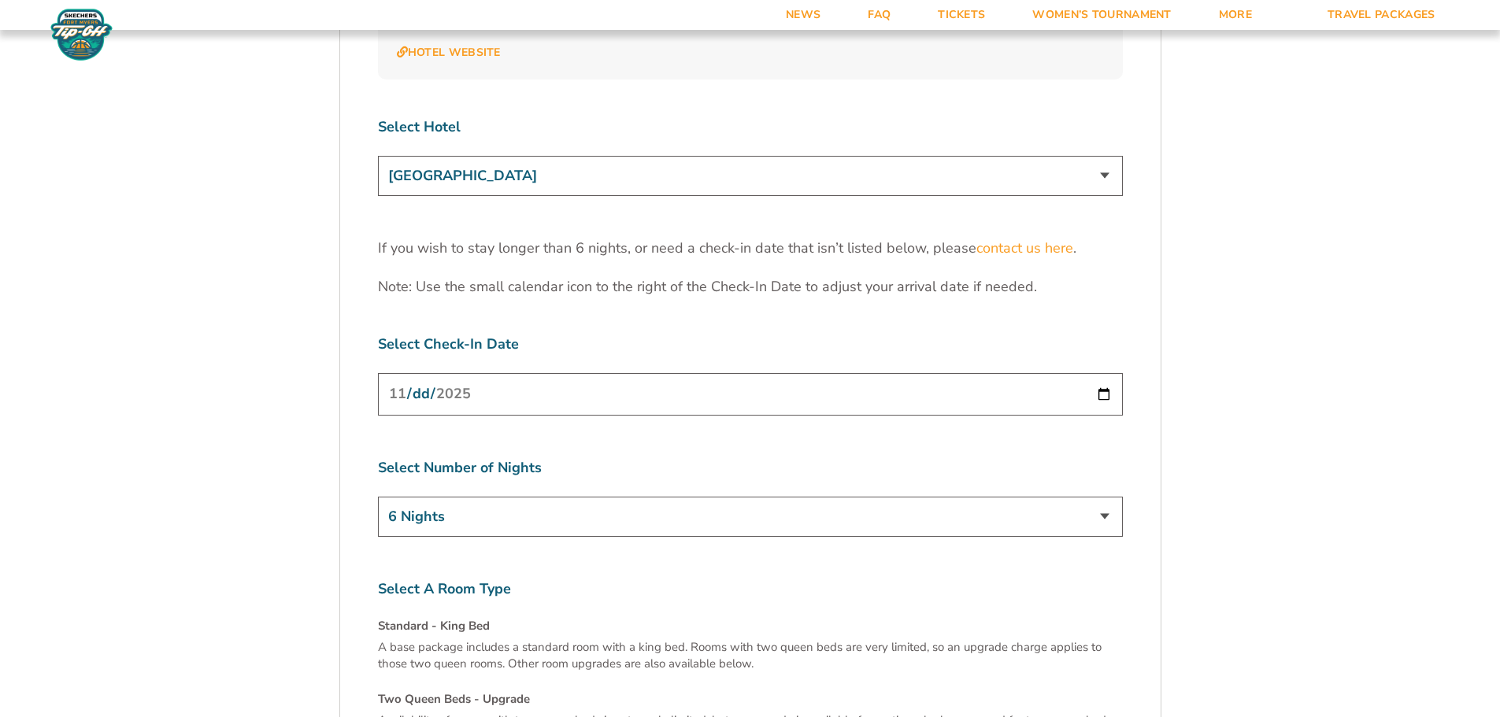
click at [1105, 373] on input "[DATE]" at bounding box center [750, 394] width 745 height 42
click at [1098, 373] on input "[DATE]" at bounding box center [750, 394] width 745 height 42
type input "[DATE]"
click at [1097, 497] on select "3 Nights 4 Nights 5 Nights 6 Nights" at bounding box center [750, 517] width 745 height 40
select select "3 Nights"
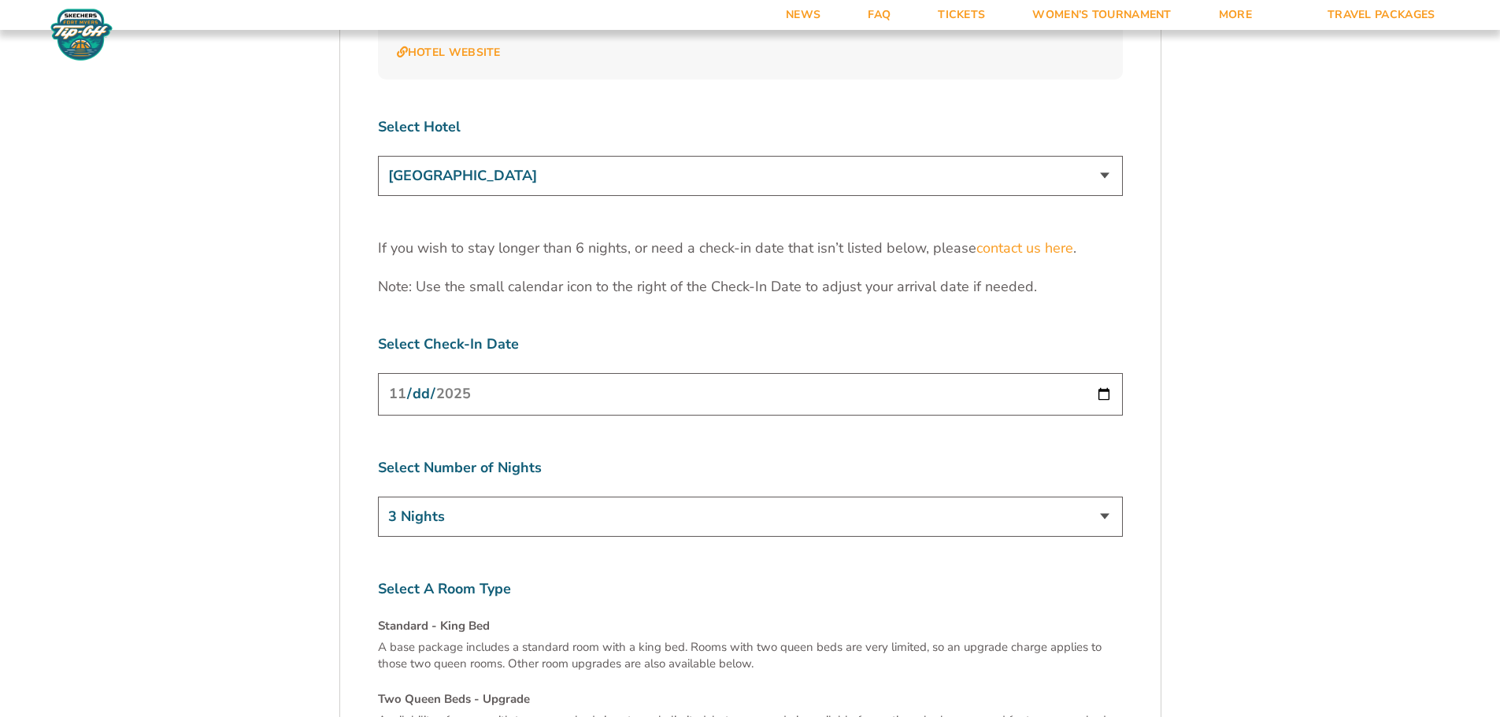
click at [378, 497] on select "3 Nights 4 Nights 5 Nights 6 Nights" at bounding box center [750, 517] width 745 height 40
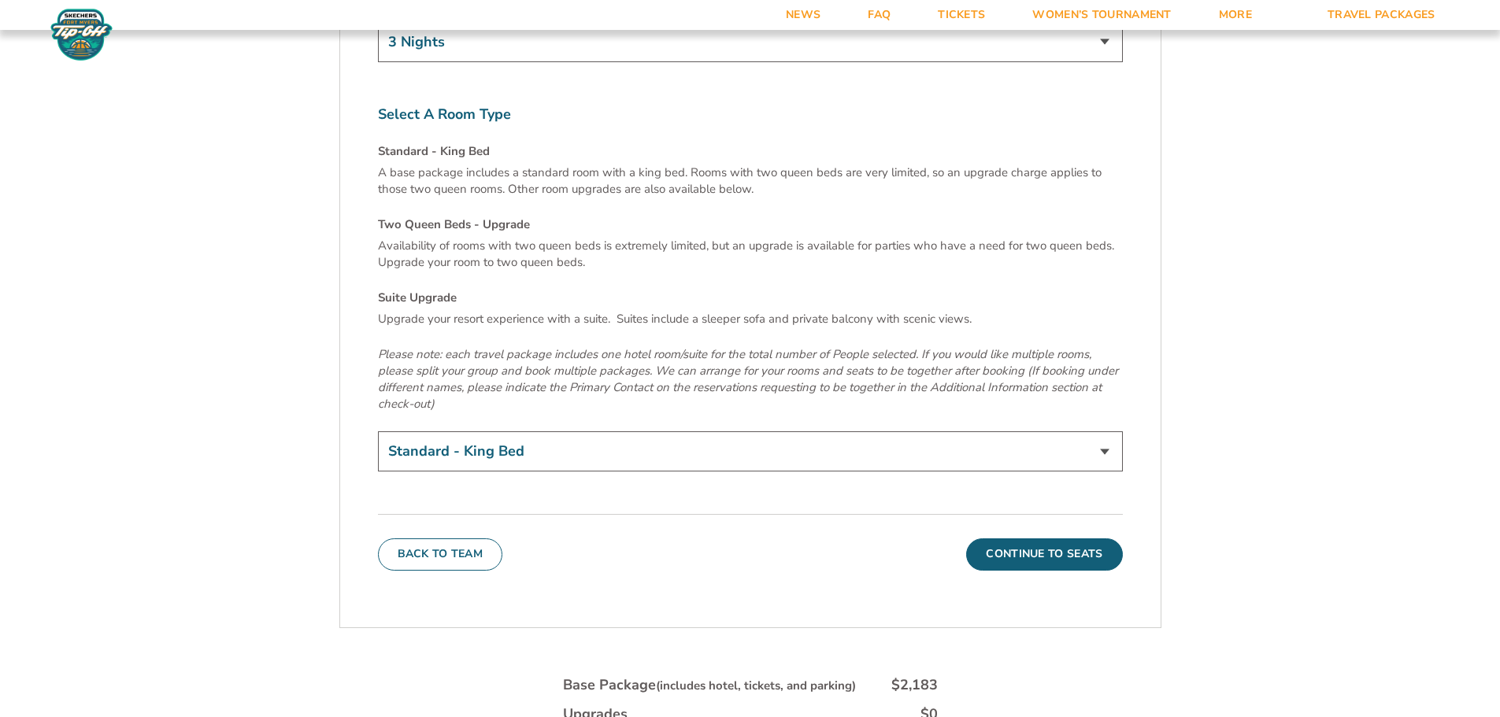
scroll to position [5513, 0]
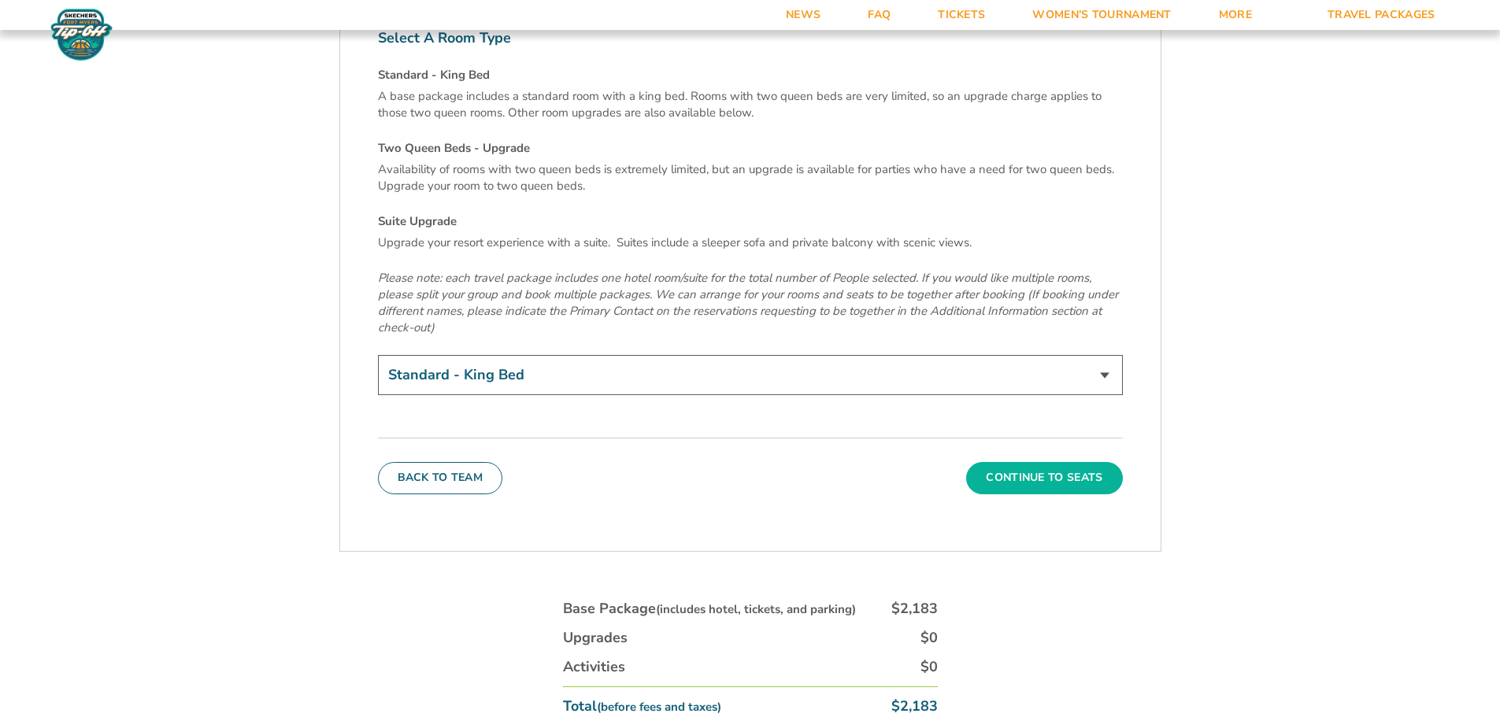
click at [1052, 462] on button "Continue To Seats" at bounding box center [1044, 478] width 156 height 32
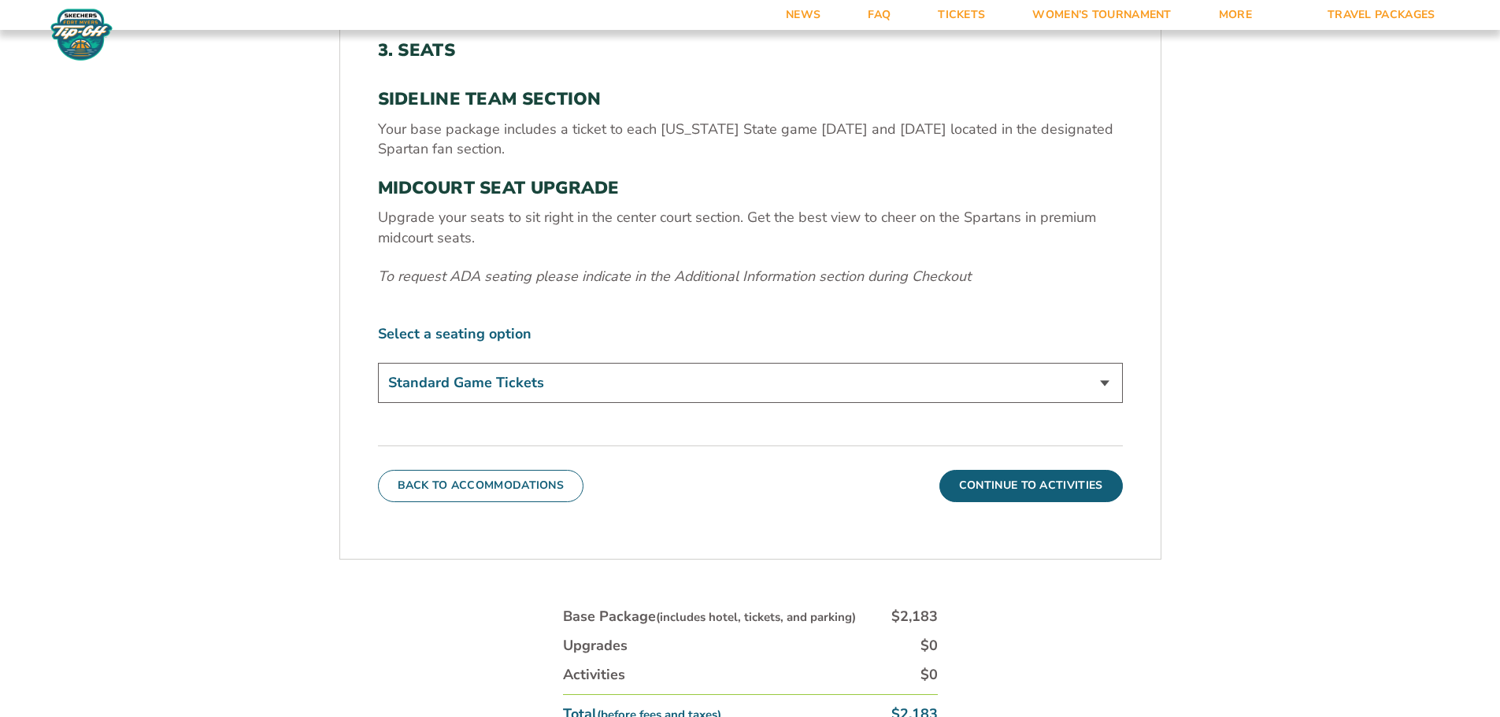
scroll to position [654, 0]
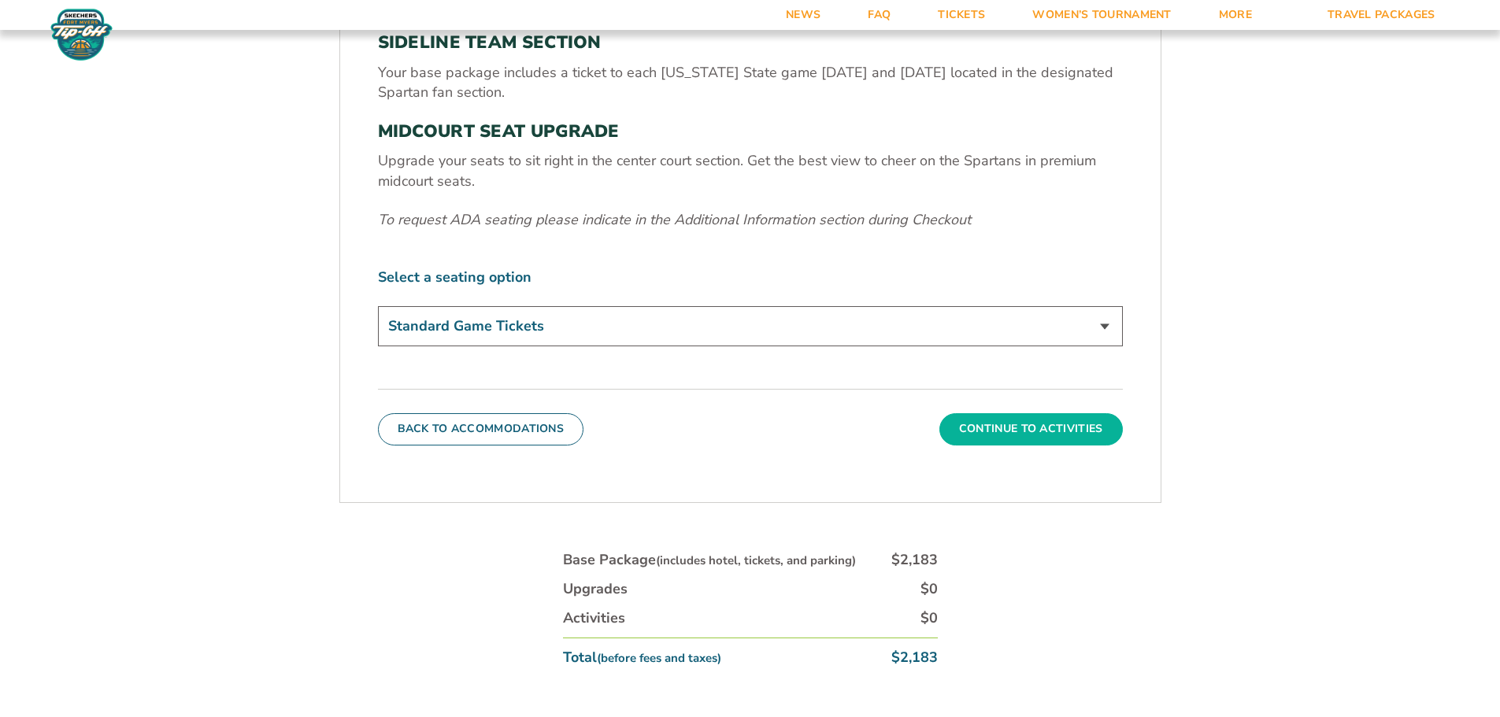
click at [1085, 425] on button "Continue To Activities" at bounding box center [1032, 429] width 184 height 32
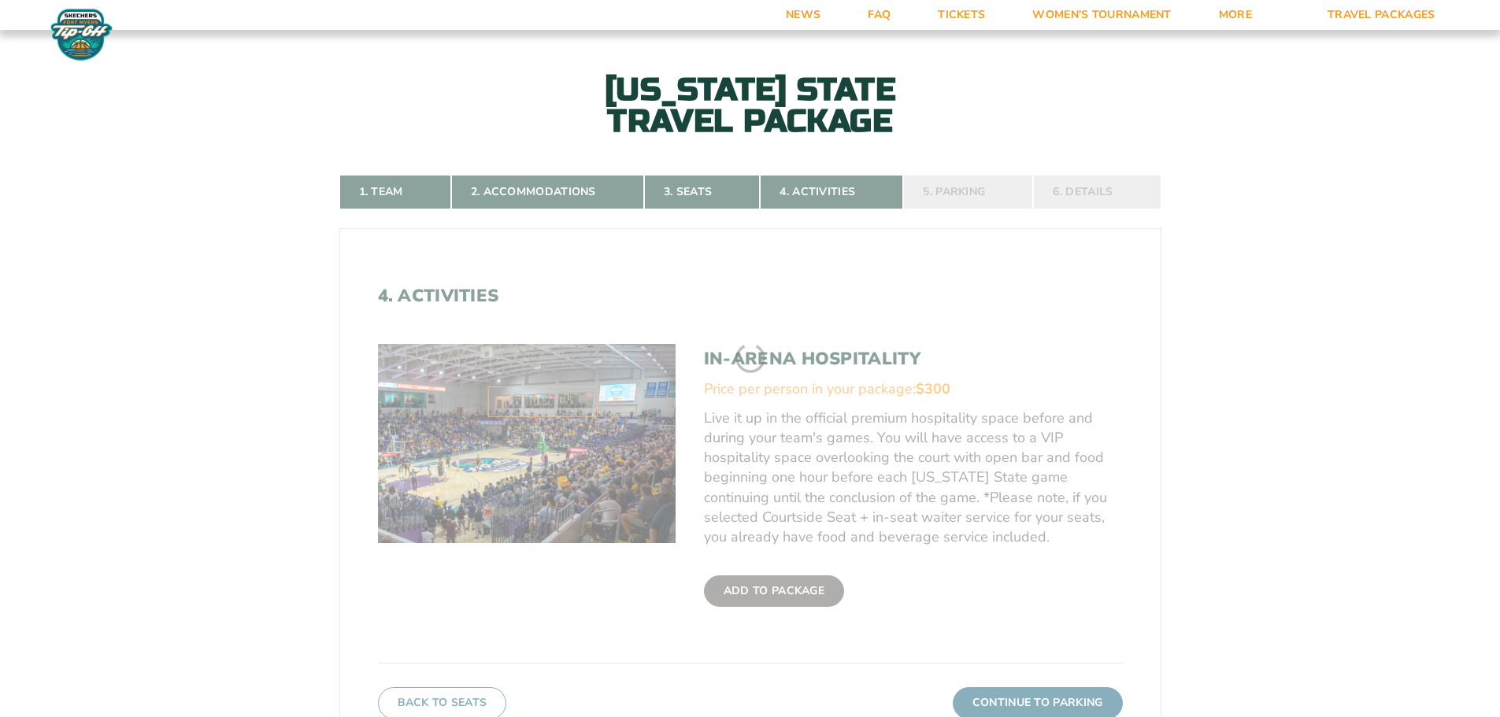
scroll to position [339, 0]
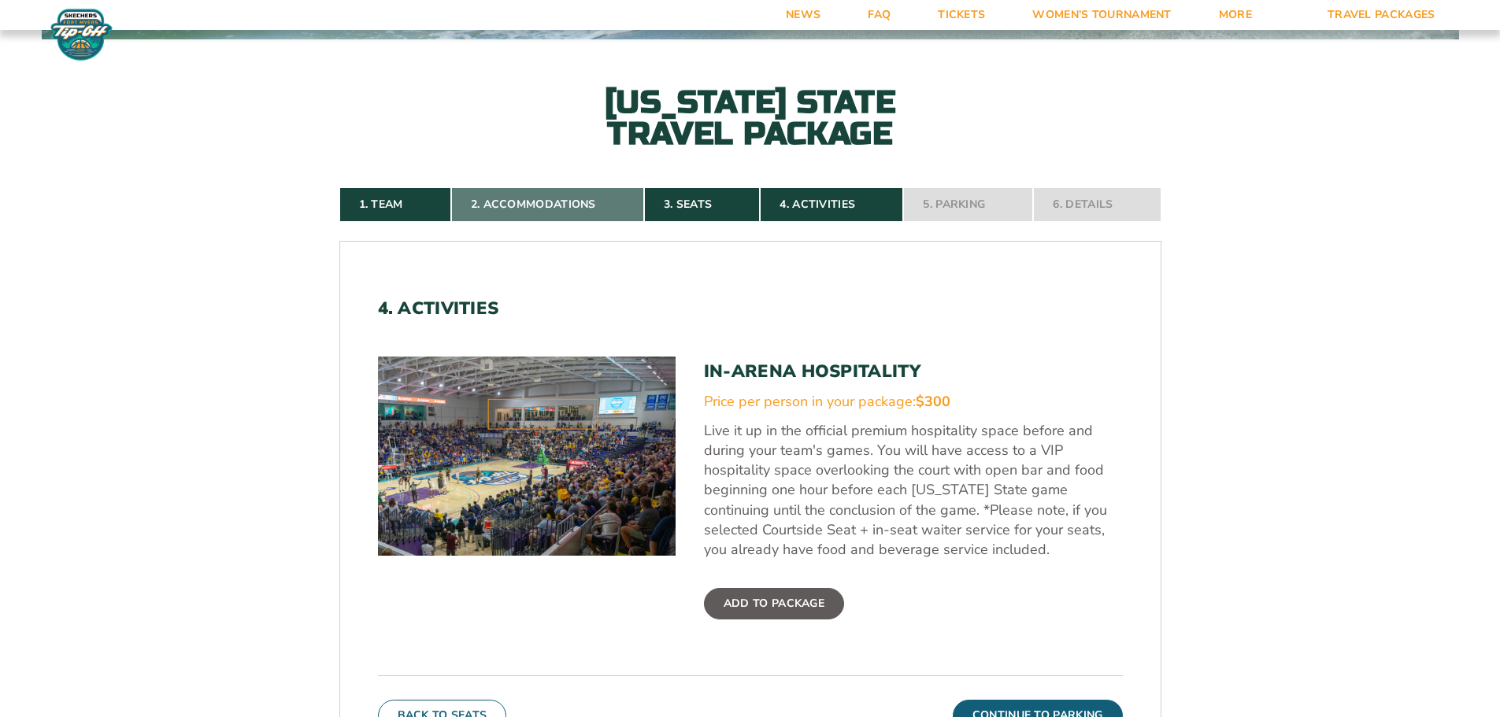
click at [584, 196] on link "2. Accommodations" at bounding box center [547, 204] width 193 height 35
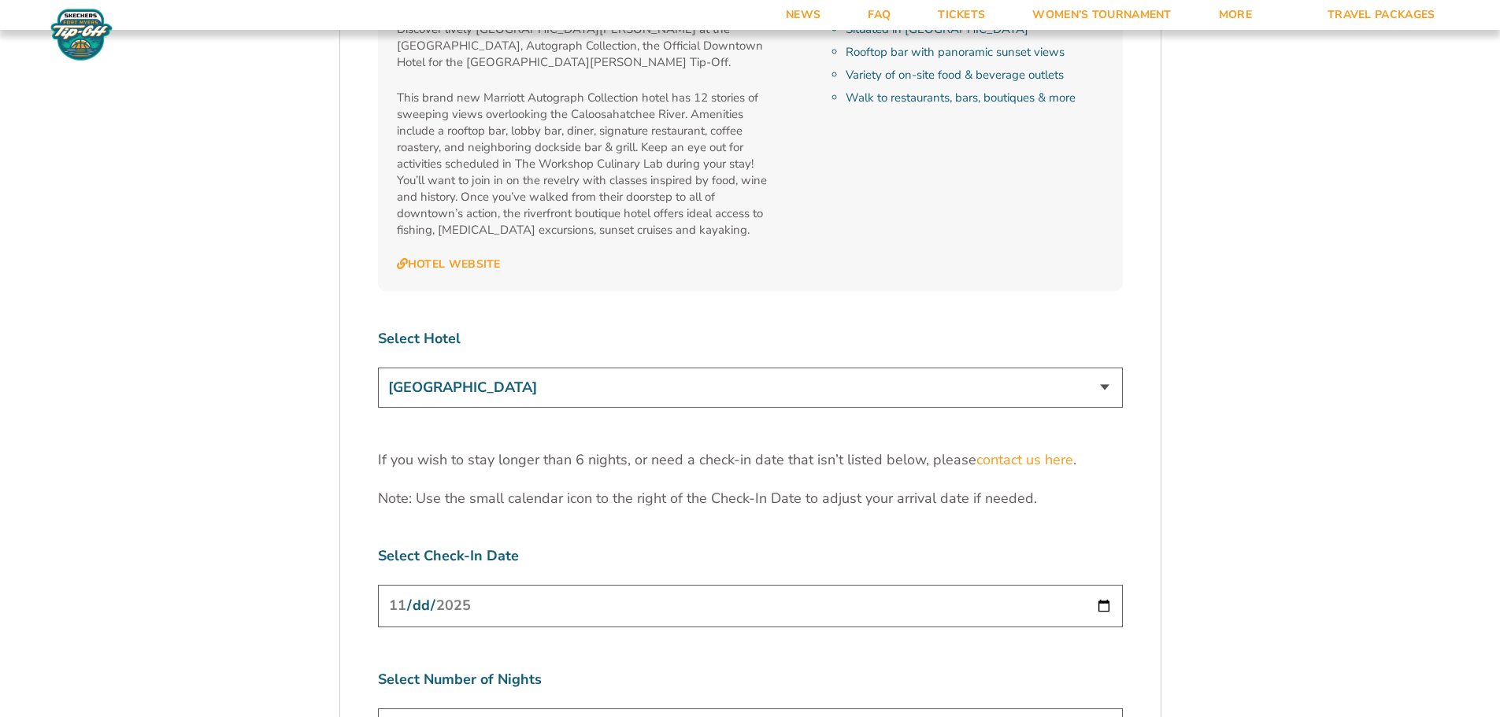
scroll to position [4829, 0]
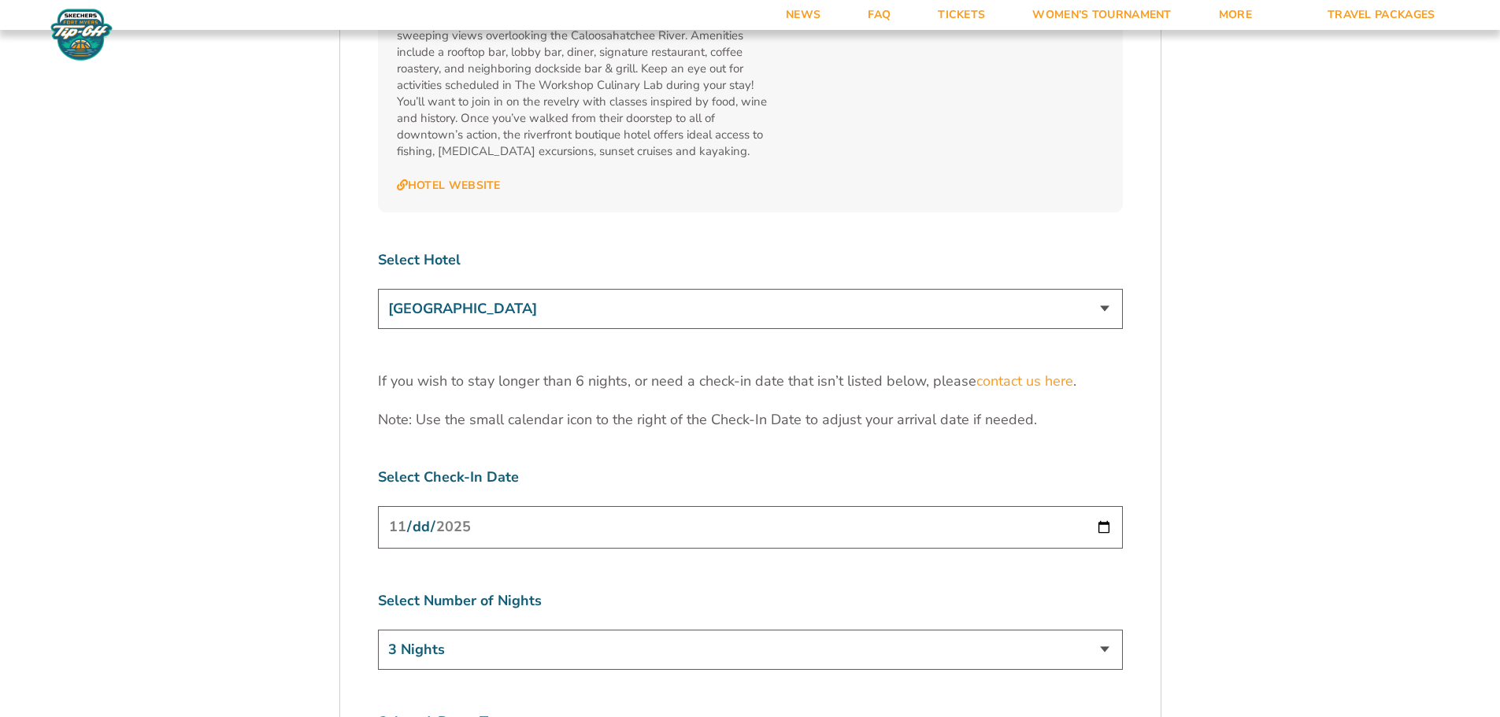
click at [992, 289] on select "[GEOGRAPHIC_DATA] [GEOGRAPHIC_DATA] [GEOGRAPHIC_DATA], Autograph Collection" at bounding box center [750, 309] width 745 height 40
select select "18478"
click at [378, 289] on select "[GEOGRAPHIC_DATA] [GEOGRAPHIC_DATA] [GEOGRAPHIC_DATA], Autograph Collection" at bounding box center [750, 309] width 745 height 40
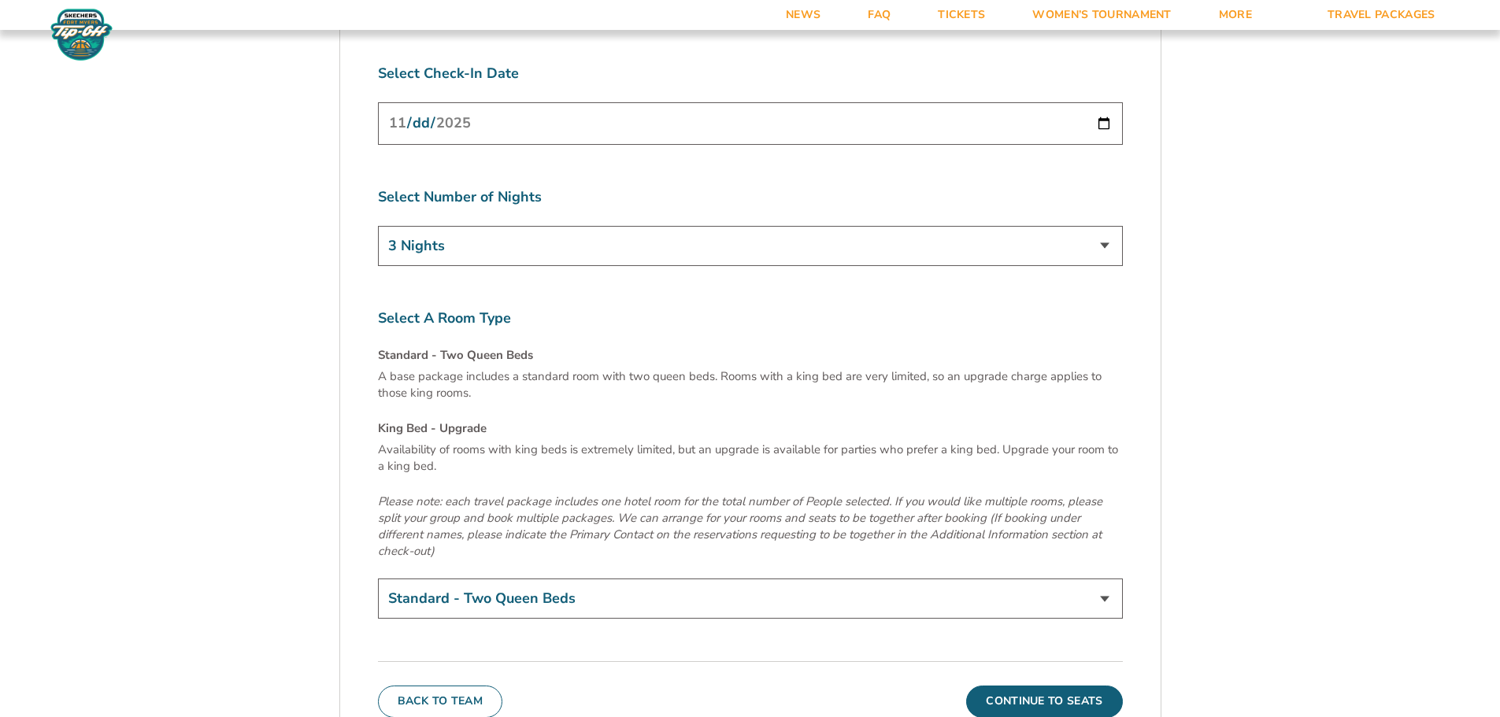
scroll to position [5065, 0]
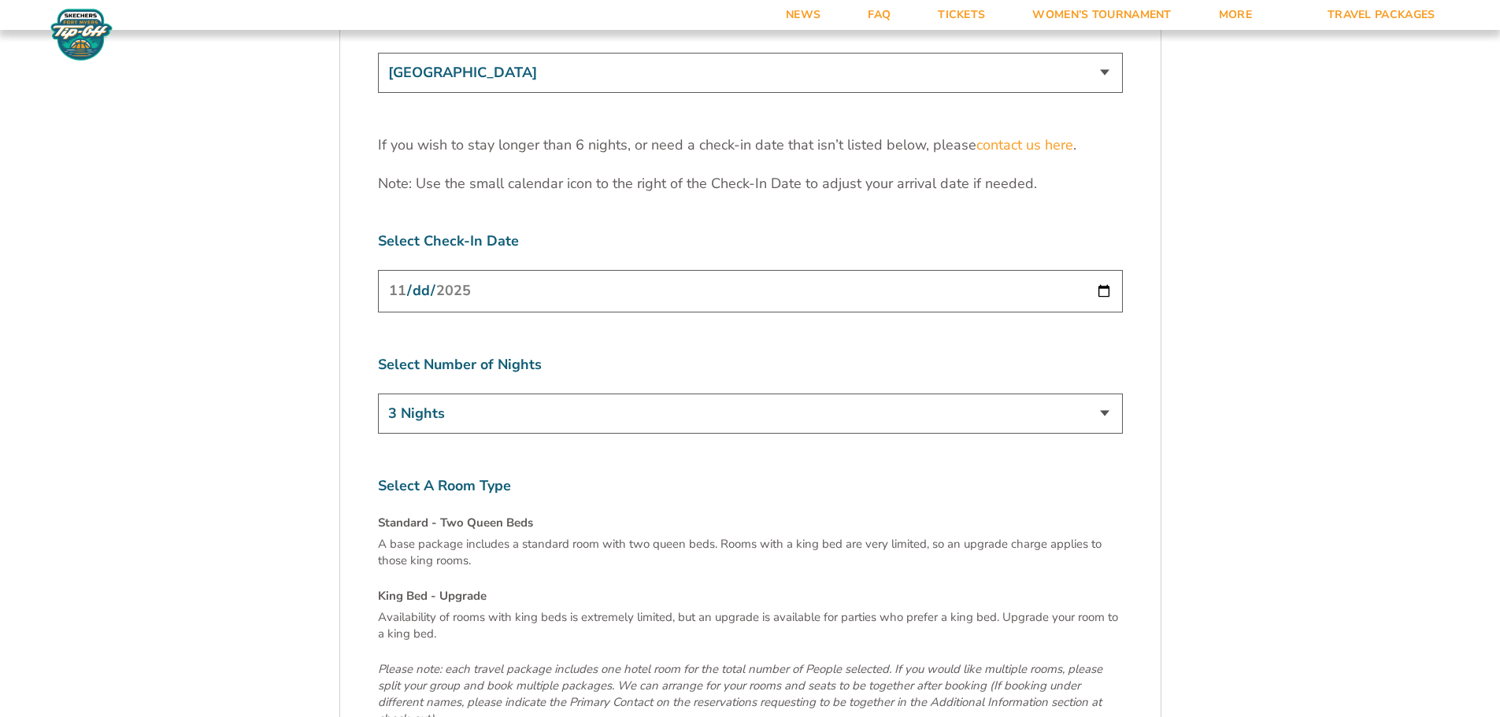
click at [1102, 394] on select "3 Nights 4 Nights 5 Nights 6 Nights" at bounding box center [750, 414] width 745 height 40
click at [378, 394] on select "3 Nights 4 Nights 5 Nights 6 Nights" at bounding box center [750, 414] width 745 height 40
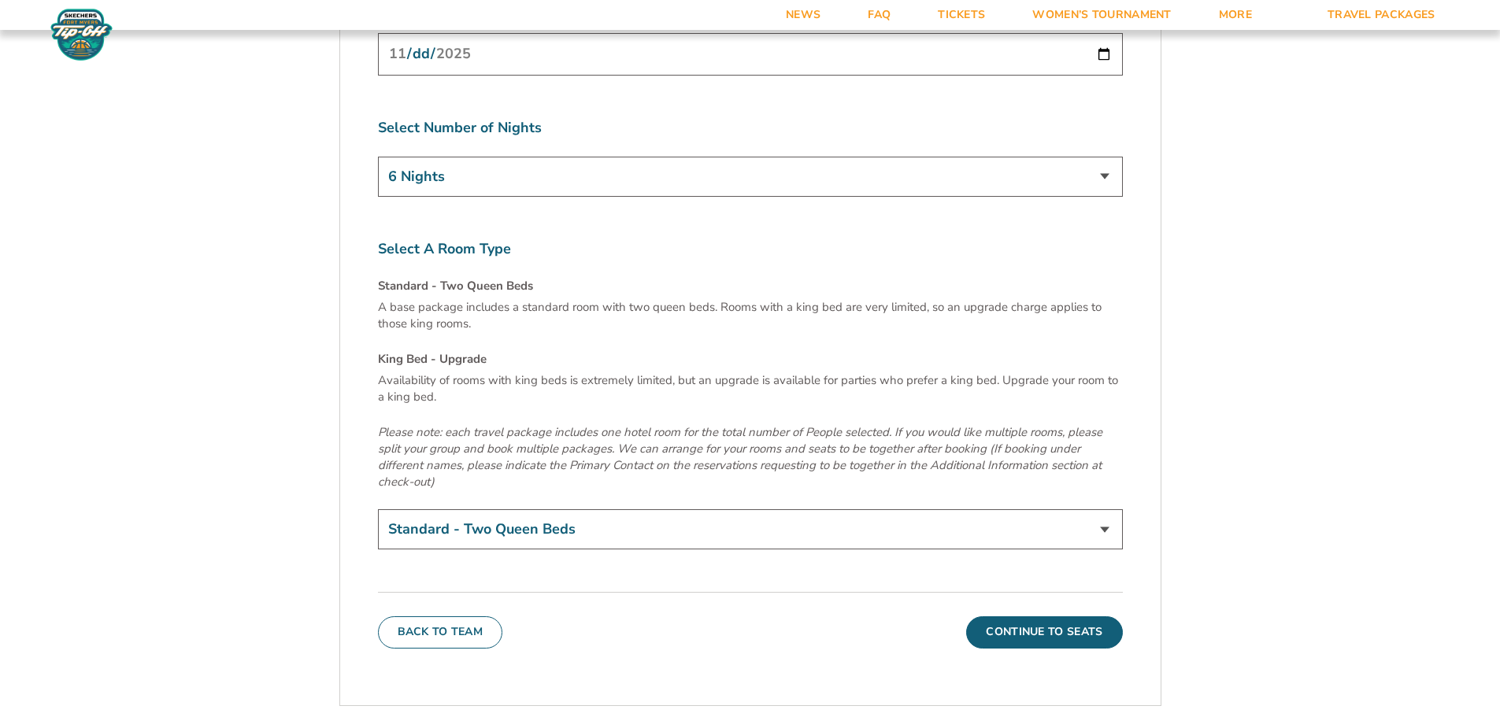
scroll to position [5301, 0]
click at [1110, 158] on select "3 Nights 4 Nights 5 Nights 6 Nights" at bounding box center [750, 178] width 745 height 40
click at [1081, 158] on select "3 Nights 4 Nights 5 Nights 6 Nights" at bounding box center [750, 178] width 745 height 40
select select "3 Nights"
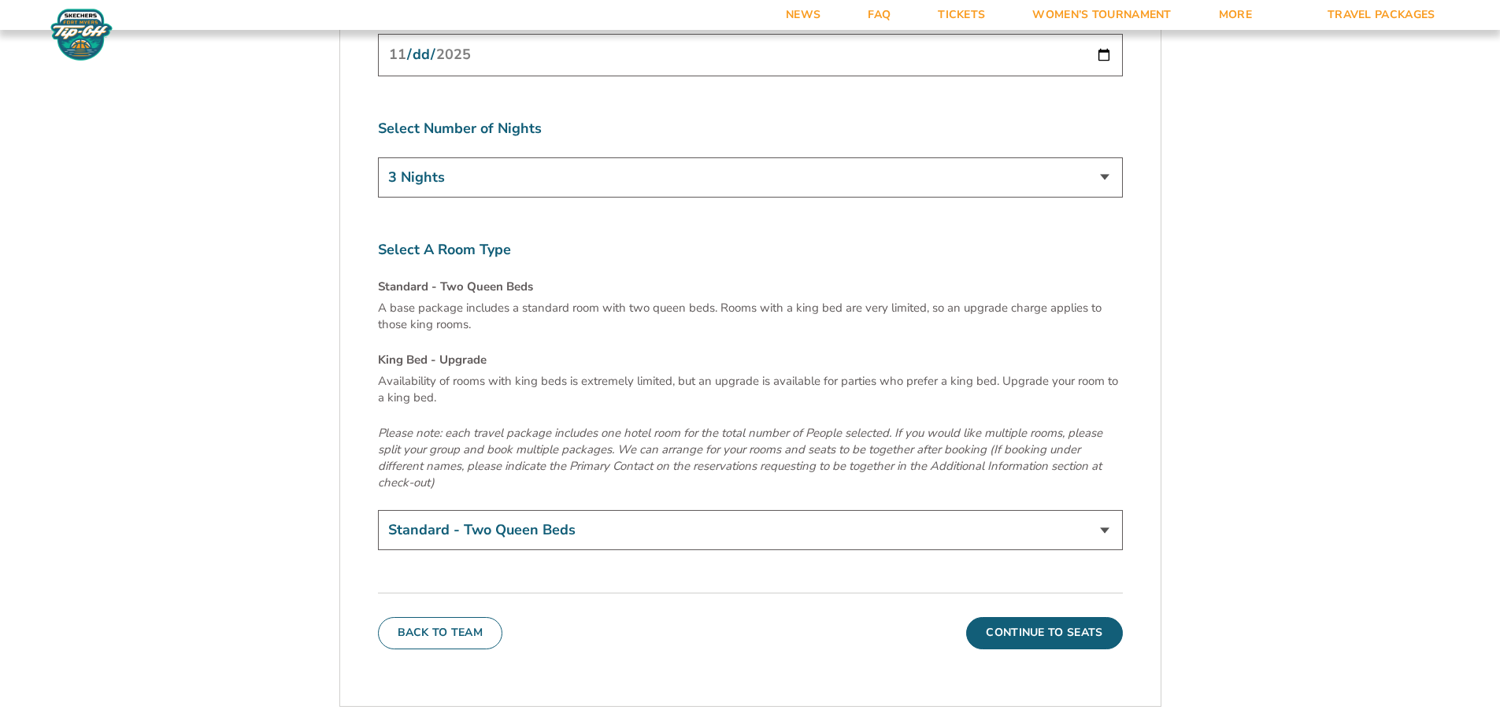
click at [378, 158] on select "3 Nights 4 Nights 5 Nights 6 Nights" at bounding box center [750, 178] width 745 height 40
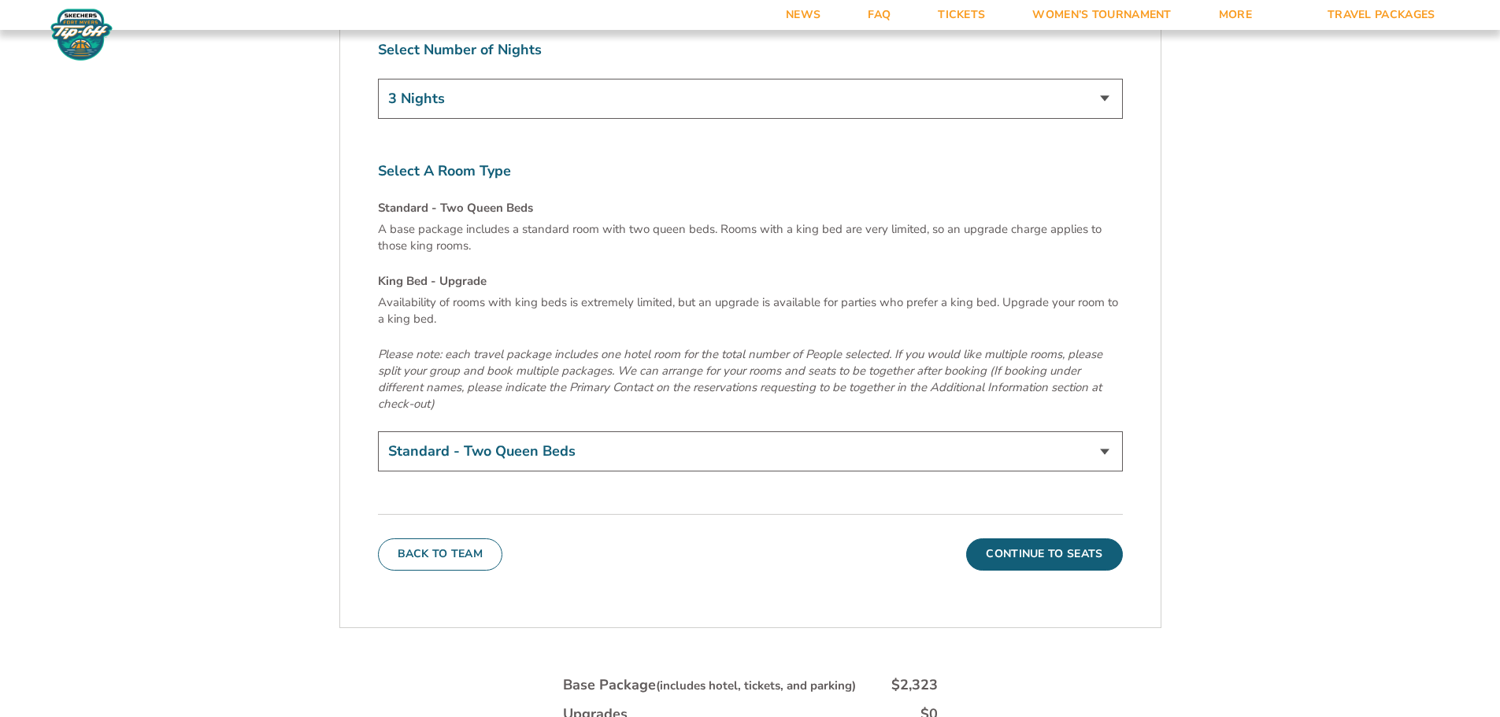
scroll to position [4829, 0]
